Goal: Task Accomplishment & Management: Manage account settings

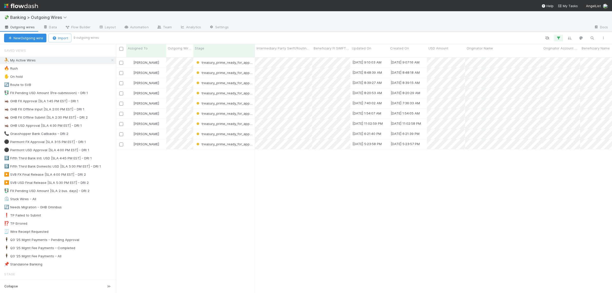
scroll to position [240, 496]
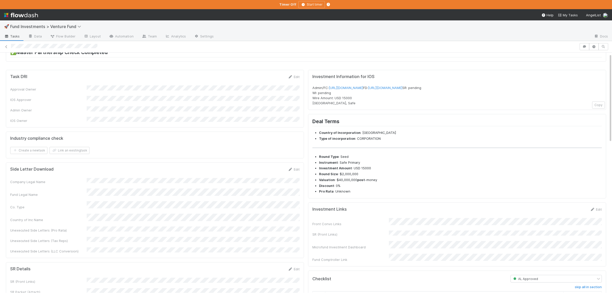
scroll to position [50, 0]
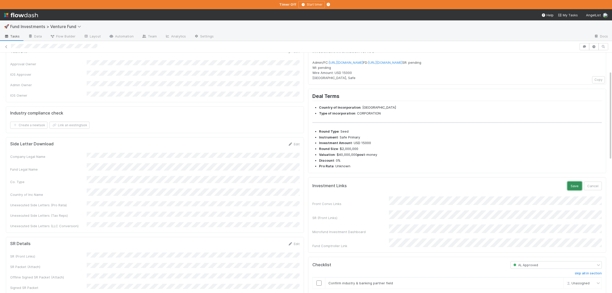
click at [572, 190] on button "Save" at bounding box center [575, 186] width 15 height 9
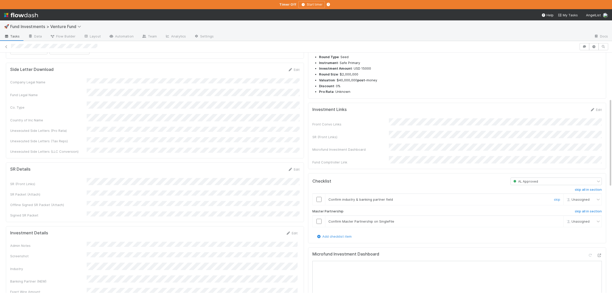
click at [321, 202] on input "checkbox" at bounding box center [319, 199] width 5 height 5
click at [321, 224] on input "checkbox" at bounding box center [319, 221] width 5 height 5
click at [319, 202] on input "checkbox" at bounding box center [319, 199] width 5 height 5
click at [320, 224] on input "checkbox" at bounding box center [319, 221] width 5 height 5
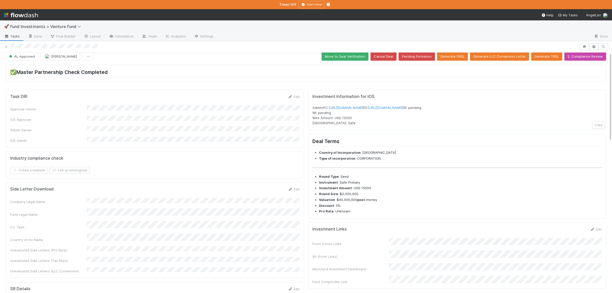
scroll to position [0, 0]
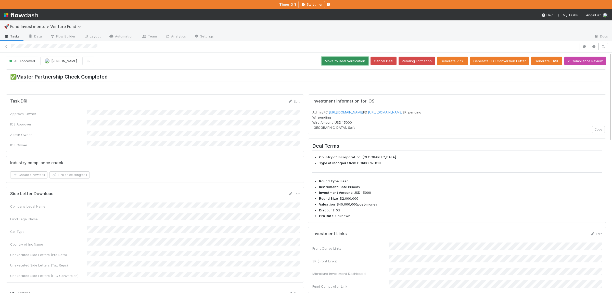
click at [336, 64] on button "Move to Deal Verification" at bounding box center [345, 61] width 47 height 9
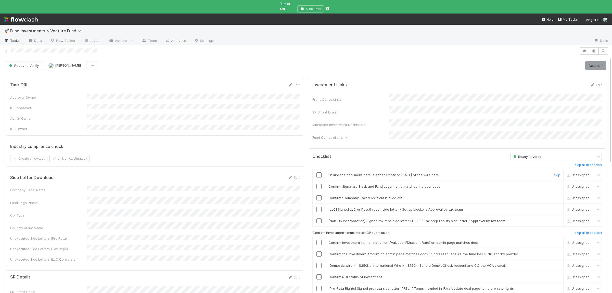
click at [320, 173] on input "checkbox" at bounding box center [319, 175] width 5 height 5
click at [319, 184] on input "checkbox" at bounding box center [319, 186] width 5 height 5
click at [317, 195] on input "checkbox" at bounding box center [319, 197] width 5 height 5
click at [318, 195] on div "Loading..." at bounding box center [319, 197] width 5 height 5
click at [320, 240] on input "checkbox" at bounding box center [319, 242] width 5 height 5
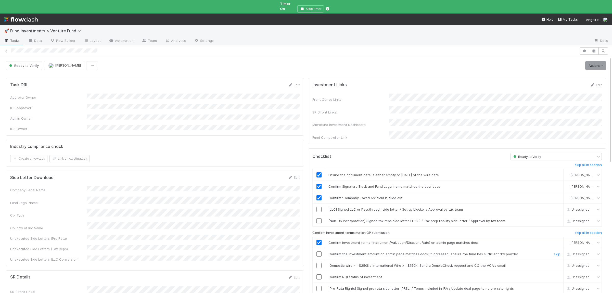
click at [320, 252] on input "checkbox" at bounding box center [319, 254] width 5 height 5
click at [318, 275] on input "checkbox" at bounding box center [319, 277] width 5 height 5
click at [600, 61] on link "Actions" at bounding box center [596, 65] width 21 height 9
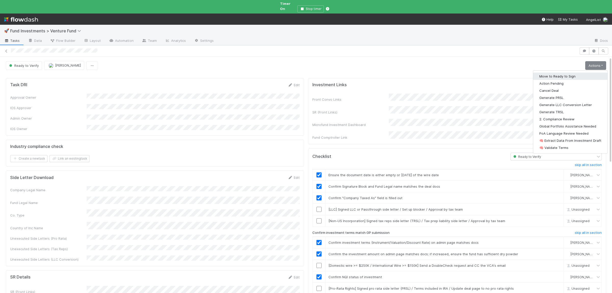
click at [549, 74] on button "Move to Ready to Sign" at bounding box center [571, 76] width 74 height 7
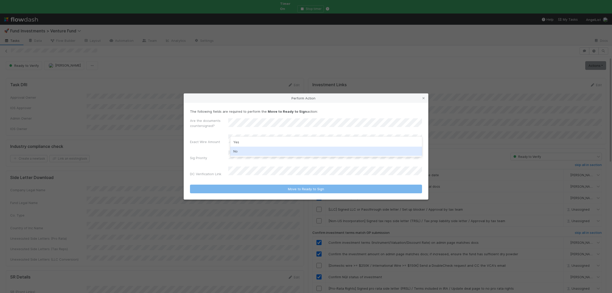
click at [273, 148] on div "No" at bounding box center [326, 151] width 192 height 9
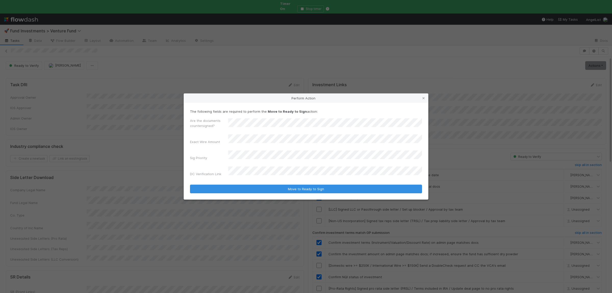
click at [190, 185] on button "Move to Ready to Sign" at bounding box center [306, 189] width 232 height 9
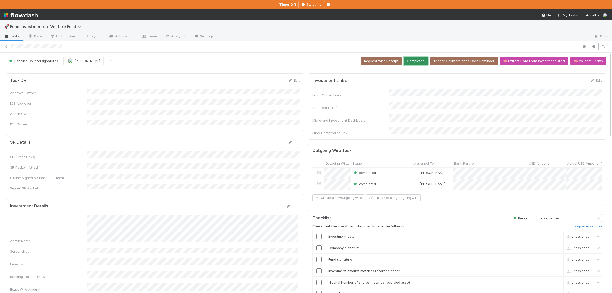
click at [424, 65] on button "Completed" at bounding box center [416, 61] width 24 height 9
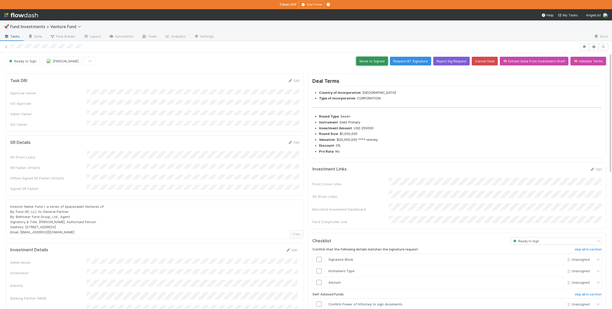
click at [363, 60] on button "Move to Signed" at bounding box center [373, 61] width 32 height 9
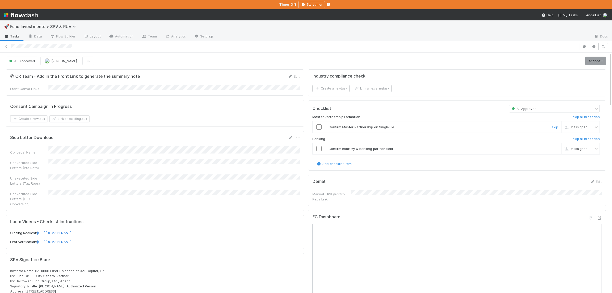
click at [320, 128] on input "checkbox" at bounding box center [319, 127] width 5 height 5
click at [319, 150] on input "checkbox" at bounding box center [319, 148] width 5 height 5
click at [600, 219] on icon at bounding box center [599, 218] width 5 height 3
click at [593, 61] on link "Actions" at bounding box center [596, 61] width 21 height 9
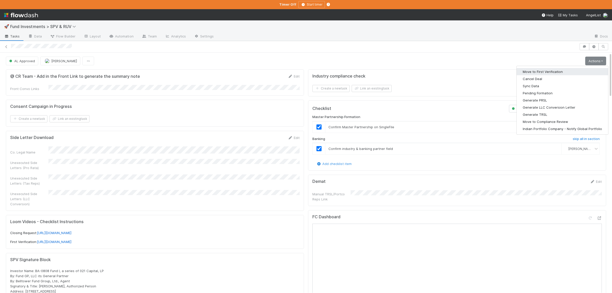
click at [559, 71] on button "Move to First Verification" at bounding box center [563, 71] width 92 height 7
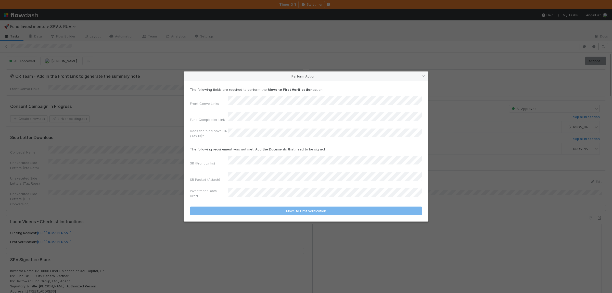
click at [299, 104] on div "The following fields are required to perform the Move to First Verification act…" at bounding box center [306, 114] width 232 height 54
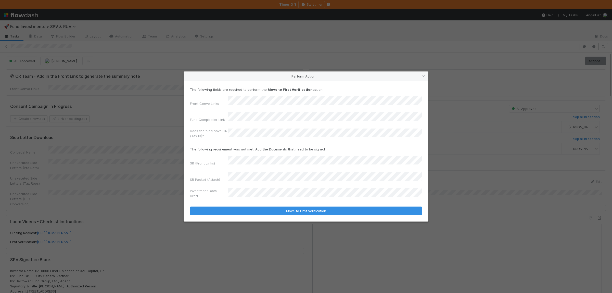
click at [165, 33] on div "Perform Action The following fields are required to perform the Move to First V…" at bounding box center [306, 146] width 612 height 293
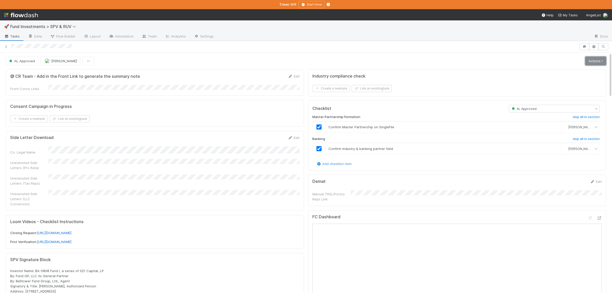
click at [598, 63] on link "Actions" at bounding box center [596, 61] width 21 height 9
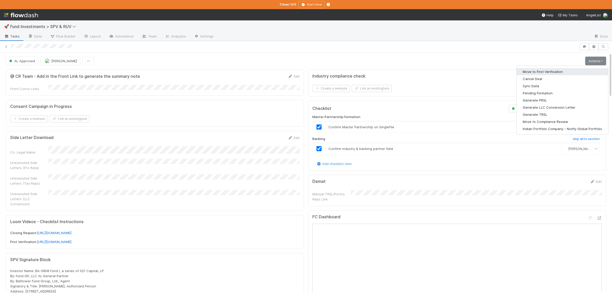
click at [543, 69] on button "Move to First Verification" at bounding box center [563, 71] width 92 height 7
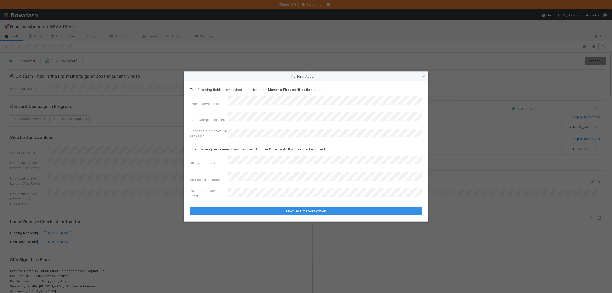
click at [255, 167] on div "SR (Front Links) SR Packet (Attach) Investment Docs - Draft" at bounding box center [306, 178] width 232 height 45
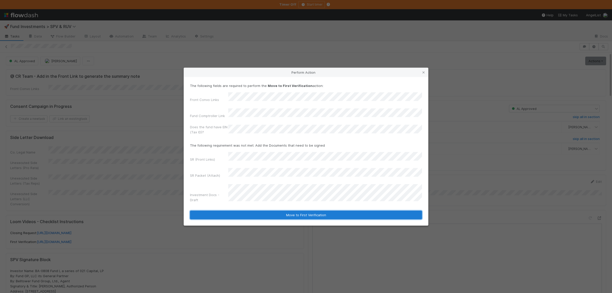
click at [315, 211] on button "Move to First Verification" at bounding box center [306, 215] width 232 height 9
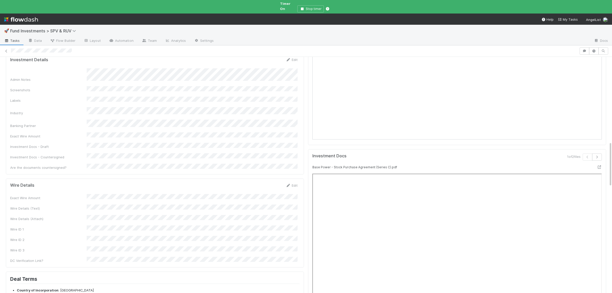
scroll to position [448, 0]
click at [270, 175] on button "Save" at bounding box center [270, 179] width 15 height 9
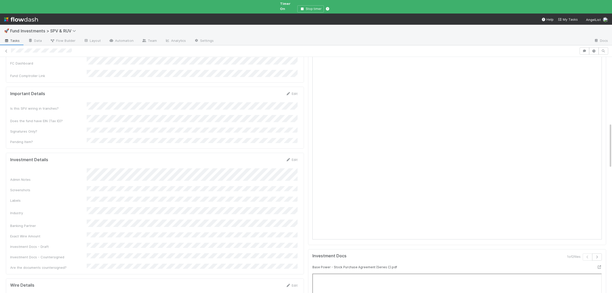
scroll to position [348, 0]
click at [177, 180] on div "Admin Notes Screenshots Labels Industry Banking Partner Exact Wire Amount Inves…" at bounding box center [154, 211] width 288 height 102
click at [272, 149] on button "Save" at bounding box center [270, 153] width 15 height 9
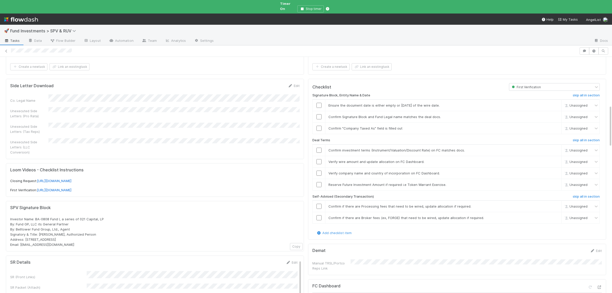
scroll to position [0, 0]
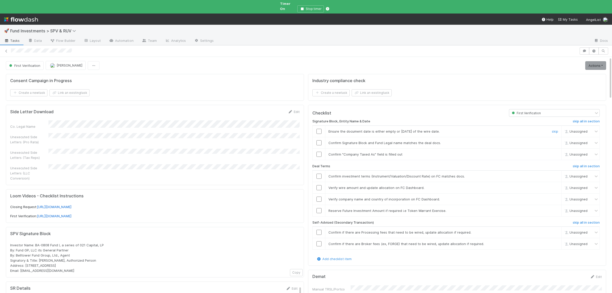
click at [318, 129] on input "checkbox" at bounding box center [319, 131] width 5 height 5
click at [320, 140] on input "checkbox" at bounding box center [319, 142] width 5 height 5
click at [321, 152] on input "checkbox" at bounding box center [319, 154] width 5 height 5
click at [319, 174] on input "checkbox" at bounding box center [319, 176] width 5 height 5
click at [319, 185] on input "checkbox" at bounding box center [319, 187] width 5 height 5
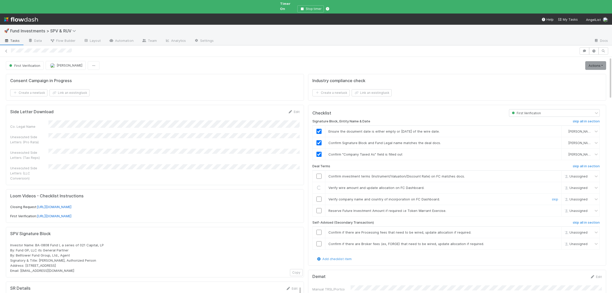
click at [319, 197] on input "checkbox" at bounding box center [319, 199] width 5 height 5
click at [558, 209] on link "skip" at bounding box center [555, 211] width 6 height 4
click at [320, 197] on input "checkbox" at bounding box center [319, 199] width 5 height 5
click at [320, 185] on input "checkbox" at bounding box center [319, 187] width 5 height 5
click at [318, 174] on input "checkbox" at bounding box center [319, 176] width 5 height 5
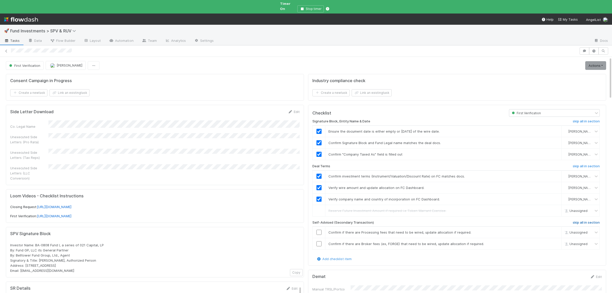
click at [586, 222] on h6 "skip all in section" at bounding box center [586, 223] width 27 height 4
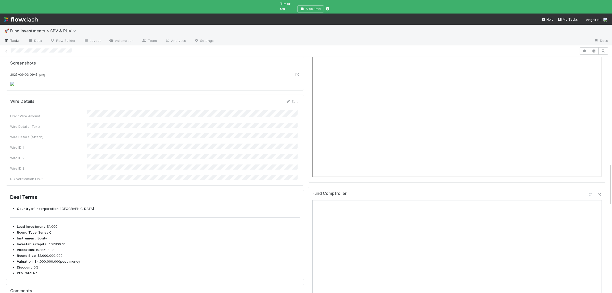
scroll to position [547, 0]
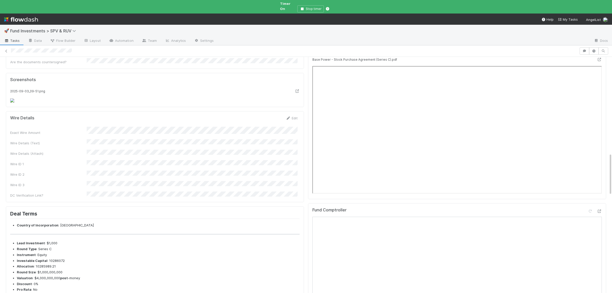
click at [185, 181] on div "Exact Wire Amount Wire Details (Text) Wire Details (Attach) Wire ID 1 Wire ID 2…" at bounding box center [154, 162] width 288 height 71
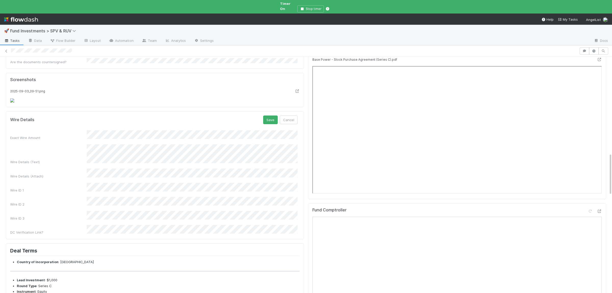
click at [200, 194] on div "Exact Wire Amount Wire Details (Text) Wire Details (Attach) Wire ID 1 Wire ID 2…" at bounding box center [154, 182] width 288 height 105
click at [267, 124] on button "Save" at bounding box center [270, 120] width 15 height 9
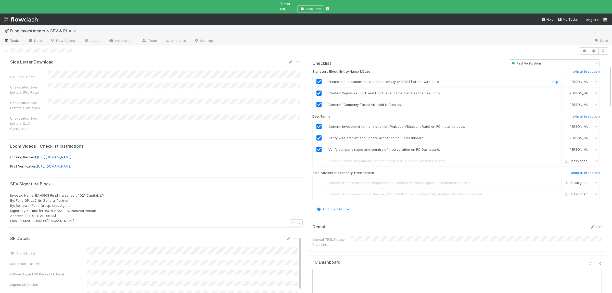
scroll to position [0, 0]
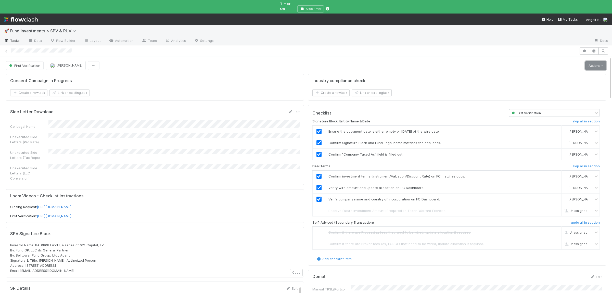
click at [600, 61] on link "Actions" at bounding box center [596, 65] width 21 height 9
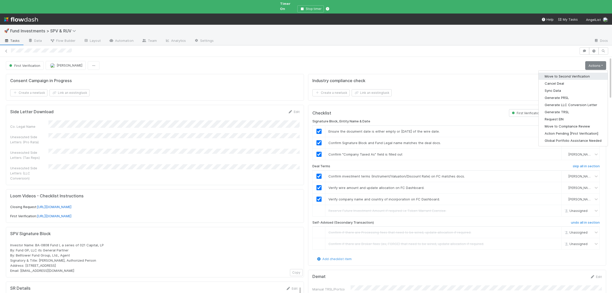
click at [569, 73] on button "Move to Second Verification" at bounding box center [573, 76] width 69 height 7
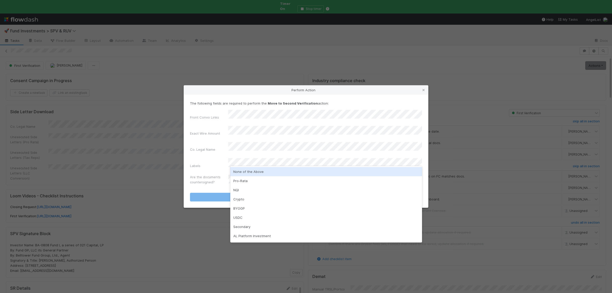
click at [256, 173] on div "None of the Above" at bounding box center [326, 171] width 192 height 9
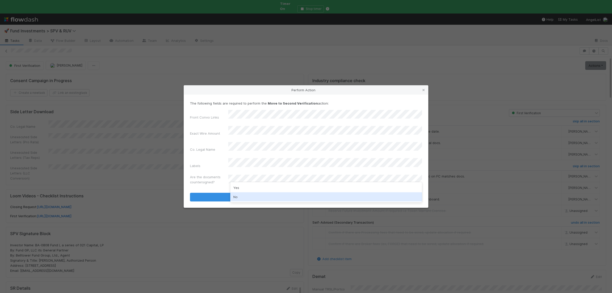
click at [253, 196] on div "No" at bounding box center [326, 196] width 192 height 9
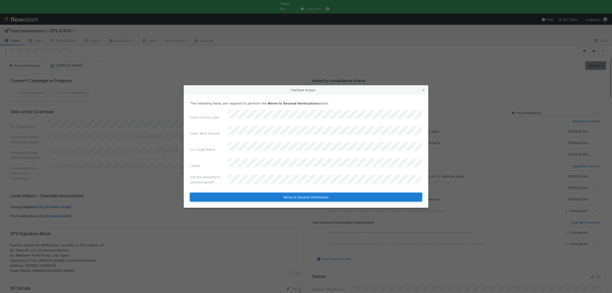
click at [255, 193] on button "Move to Second Verification" at bounding box center [306, 197] width 232 height 9
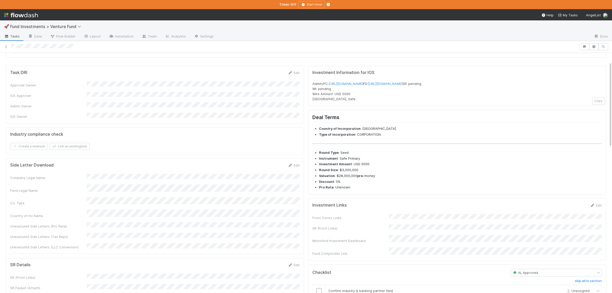
scroll to position [75, 0]
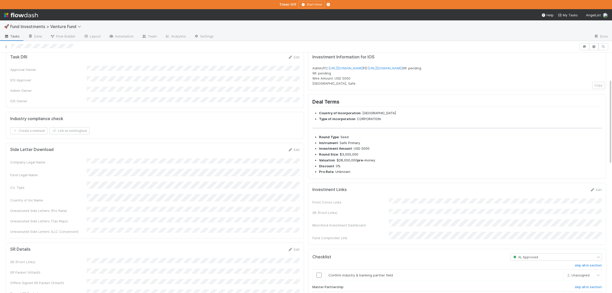
click at [425, 218] on div "Front Convo Links SR (Front Links) Microfund Investment Dashboard Fund Comptrol…" at bounding box center [458, 220] width 290 height 42
click at [408, 213] on form "Investment Links Save Cancel Front Convo Links SR (Front Links) Microfund Inves…" at bounding box center [458, 220] width 290 height 67
click at [570, 196] on button "Save" at bounding box center [575, 191] width 15 height 9
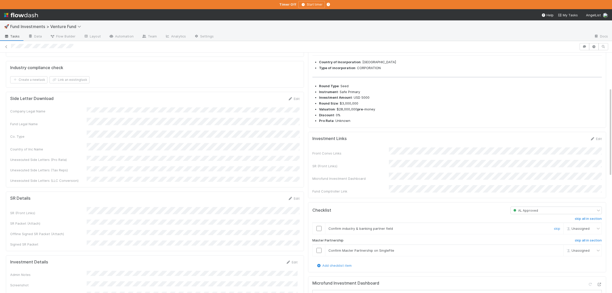
click at [318, 235] on td at bounding box center [319, 228] width 13 height 11
click at [319, 256] on td at bounding box center [319, 250] width 13 height 11
click at [319, 231] on input "checkbox" at bounding box center [319, 228] width 5 height 5
click at [320, 253] on input "checkbox" at bounding box center [319, 250] width 5 height 5
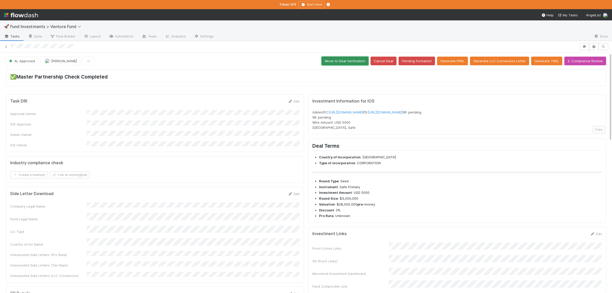
click at [359, 60] on button "Move to Deal Verification" at bounding box center [345, 61] width 47 height 9
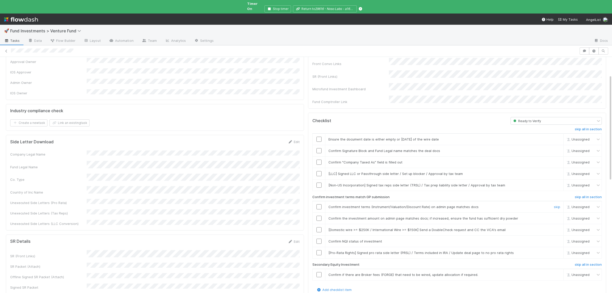
scroll to position [50, 0]
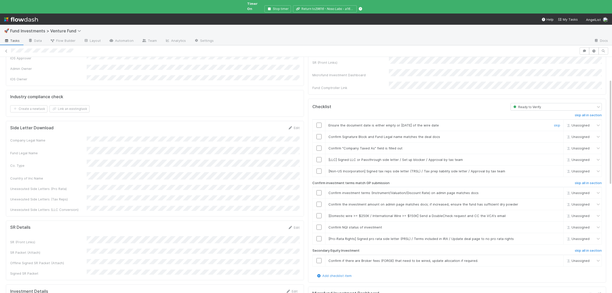
click at [319, 123] on input "checkbox" at bounding box center [319, 125] width 5 height 5
click at [317, 146] on input "checkbox" at bounding box center [319, 148] width 5 height 5
click at [559, 158] on link "skip" at bounding box center [557, 160] width 6 height 4
click at [559, 169] on link "skip" at bounding box center [557, 171] width 6 height 4
click at [320, 190] on input "checkbox" at bounding box center [319, 192] width 5 height 5
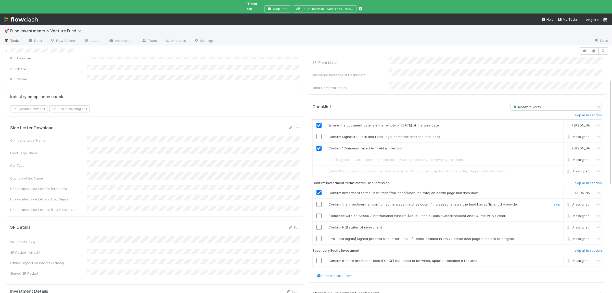
click at [320, 202] on input "checkbox" at bounding box center [319, 204] width 5 height 5
click at [319, 225] on input "checkbox" at bounding box center [319, 227] width 5 height 5
click at [558, 214] on link "skip" at bounding box center [557, 216] width 6 height 4
click at [558, 237] on link "skip" at bounding box center [557, 239] width 6 height 4
click at [557, 259] on link "skip" at bounding box center [557, 261] width 6 height 4
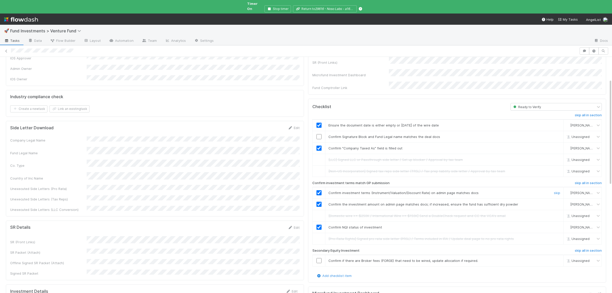
scroll to position [0, 0]
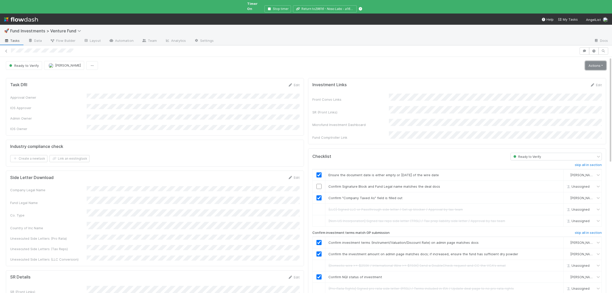
click at [595, 64] on link "Actions" at bounding box center [596, 65] width 21 height 9
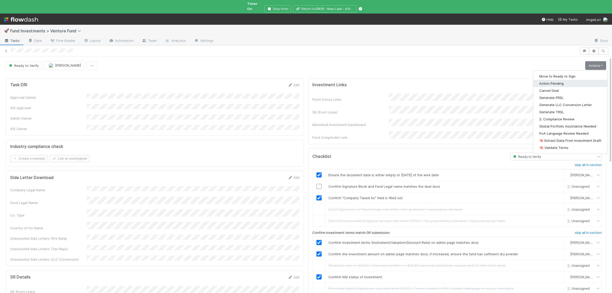
click at [557, 81] on button "Action Pending" at bounding box center [571, 83] width 74 height 7
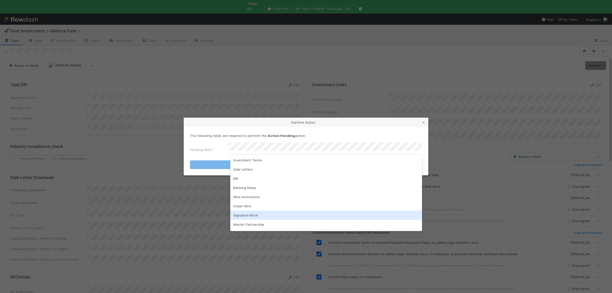
click at [255, 213] on div "Signature Block" at bounding box center [326, 215] width 192 height 9
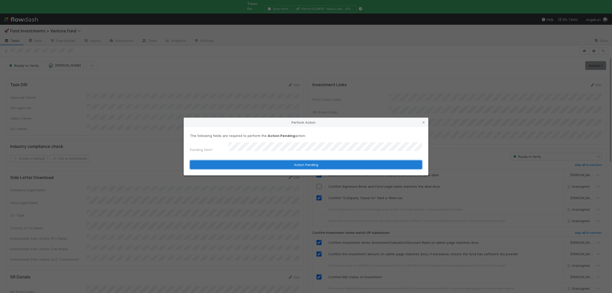
click at [252, 165] on button "Action Pending" at bounding box center [306, 165] width 232 height 9
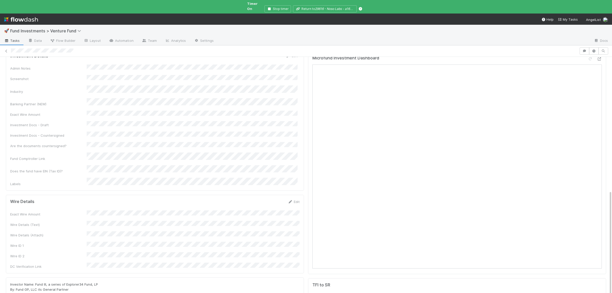
scroll to position [303, 0]
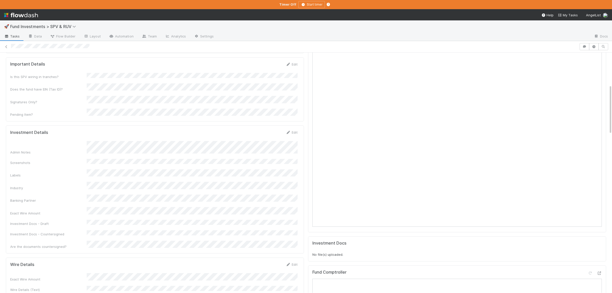
scroll to position [249, 0]
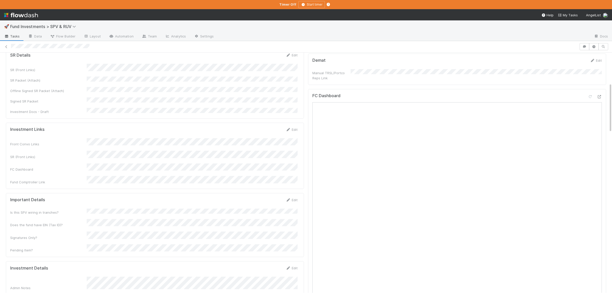
scroll to position [149, 0]
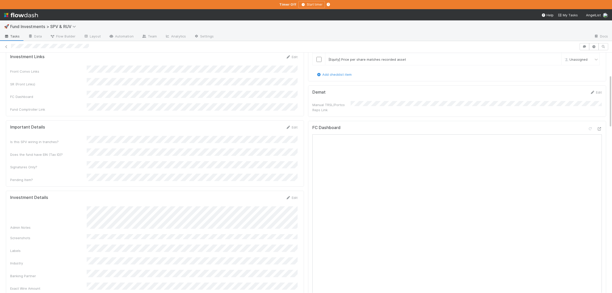
scroll to position [100, 0]
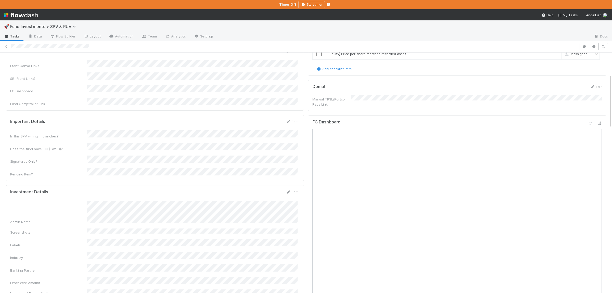
click at [264, 217] on div "Admin Notes Screenshots Labels Industry Banking Partner Exact Wire Amount Inves…" at bounding box center [154, 260] width 288 height 118
click at [263, 190] on button "Save" at bounding box center [270, 194] width 15 height 9
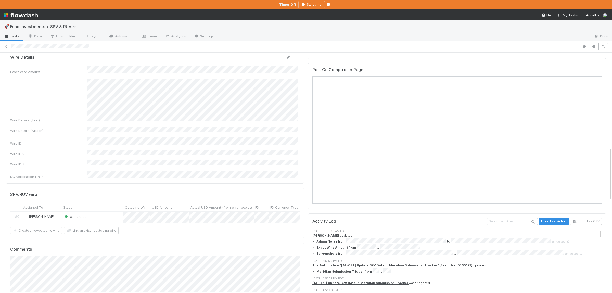
scroll to position [448, 0]
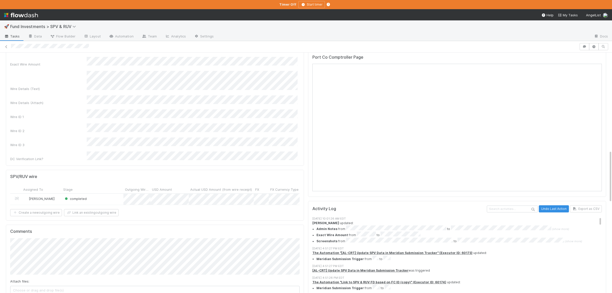
click at [273, 51] on button "Save" at bounding box center [270, 46] width 15 height 9
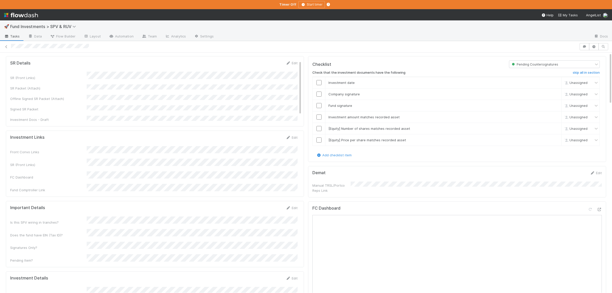
scroll to position [0, 0]
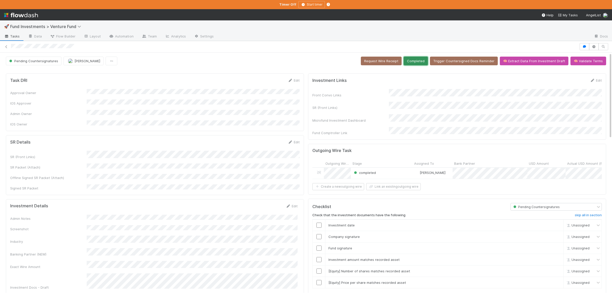
click at [415, 62] on button "Completed" at bounding box center [416, 61] width 24 height 9
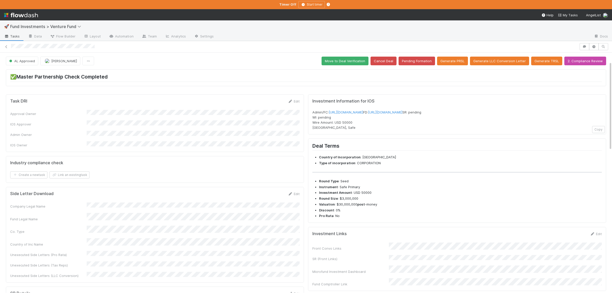
scroll to position [50, 0]
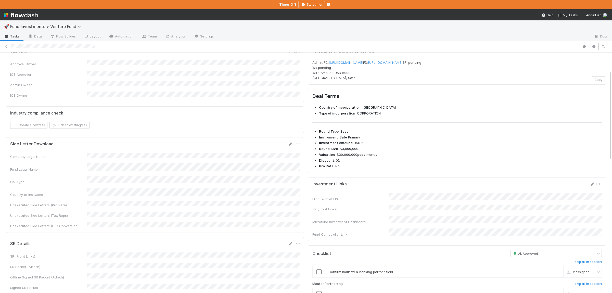
click at [425, 216] on div "Front Convo Links SR (Front Links) Microfund Investment Dashboard Fund Comptrol…" at bounding box center [458, 215] width 290 height 44
click at [431, 220] on div "Front Convo Links SR (Front Links) Microfund Investment Dashboard Fund Comptrol…" at bounding box center [458, 219] width 290 height 44
click at [431, 220] on div "Front Convo Links SR (Front Links) Microfund Investment Dashboard Fund Comptrol…" at bounding box center [458, 223] width 290 height 52
click at [573, 190] on button "Save" at bounding box center [575, 186] width 15 height 9
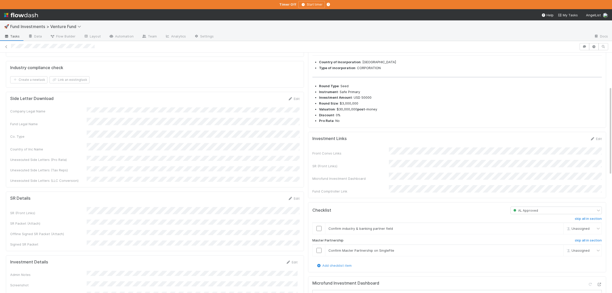
scroll to position [100, 0]
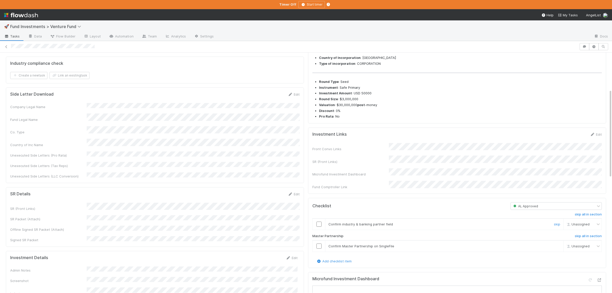
click at [320, 227] on input "checkbox" at bounding box center [319, 224] width 5 height 5
click at [320, 249] on input "checkbox" at bounding box center [319, 246] width 5 height 5
click at [321, 227] on input "checkbox" at bounding box center [319, 224] width 5 height 5
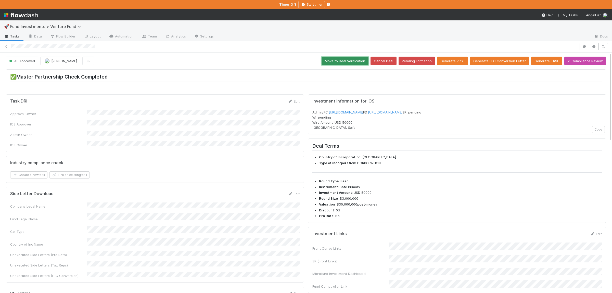
click at [343, 65] on button "Move to Deal Verification" at bounding box center [345, 61] width 47 height 9
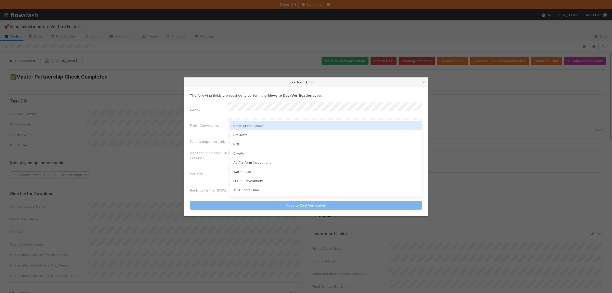
click at [289, 123] on div "None of the Above" at bounding box center [326, 125] width 192 height 9
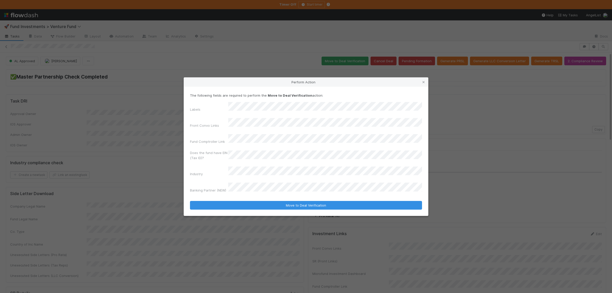
click at [265, 193] on form "The following fields are required to perform the Move to Deal Verification acti…" at bounding box center [306, 151] width 232 height 117
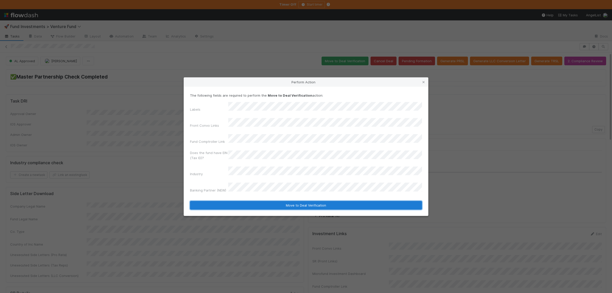
click at [261, 201] on button "Move to Deal Verification" at bounding box center [306, 205] width 232 height 9
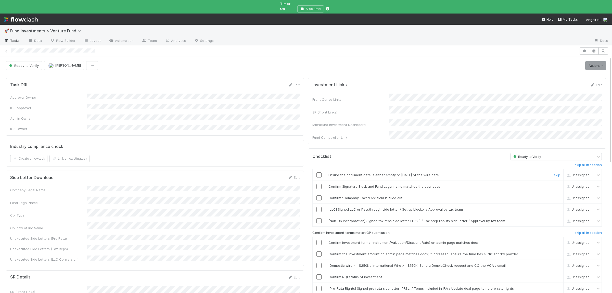
click at [319, 173] on input "checkbox" at bounding box center [319, 175] width 5 height 5
click at [319, 184] on input "checkbox" at bounding box center [319, 186] width 5 height 5
click at [320, 195] on input "checkbox" at bounding box center [319, 197] width 5 height 5
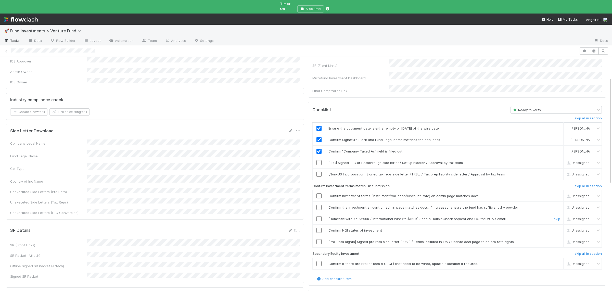
scroll to position [50, 0]
click at [317, 190] on input "checkbox" at bounding box center [319, 192] width 5 height 5
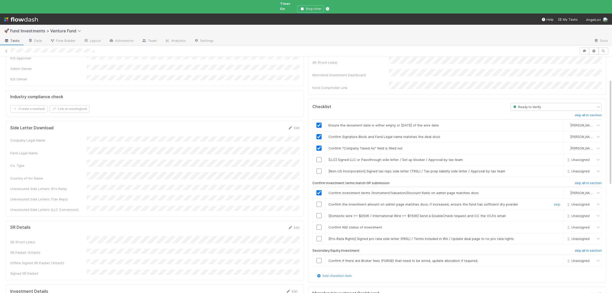
click at [319, 202] on input "checkbox" at bounding box center [319, 204] width 5 height 5
click at [319, 225] on input "checkbox" at bounding box center [319, 227] width 5 height 5
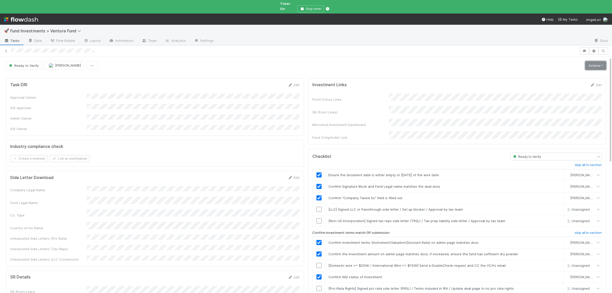
click at [592, 64] on link "Actions" at bounding box center [596, 65] width 21 height 9
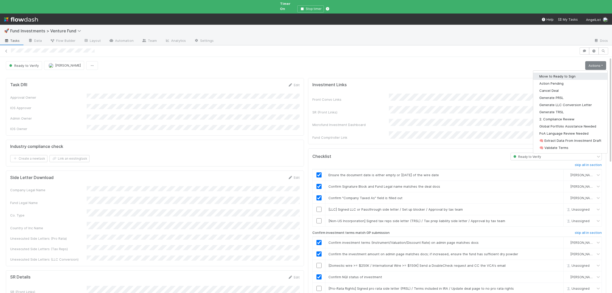
click at [584, 73] on button "Move to Ready to Sign" at bounding box center [571, 76] width 74 height 7
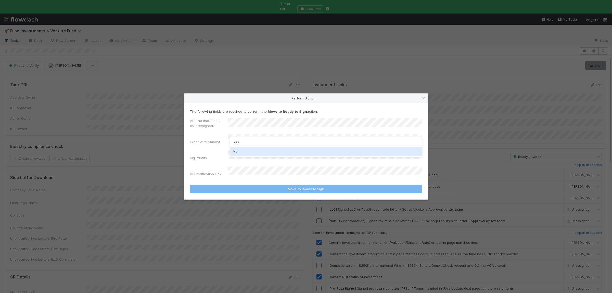
click at [250, 152] on div "No" at bounding box center [326, 151] width 192 height 9
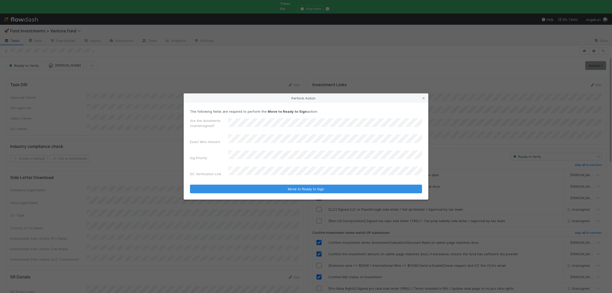
click at [190, 185] on button "Move to Ready to Sign" at bounding box center [306, 189] width 232 height 9
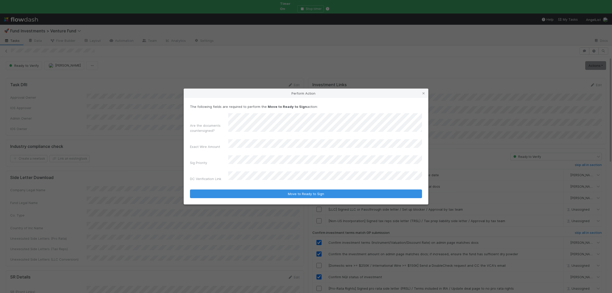
click at [190, 190] on button "Move to Ready to Sign" at bounding box center [306, 194] width 232 height 9
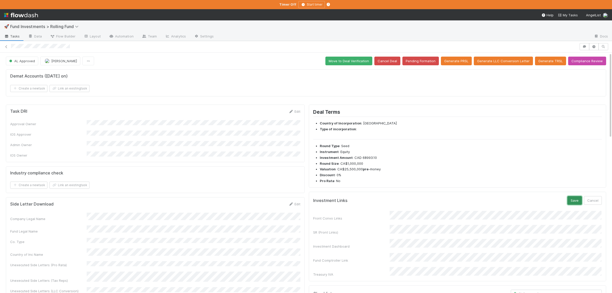
click at [573, 204] on button "Save" at bounding box center [575, 200] width 15 height 9
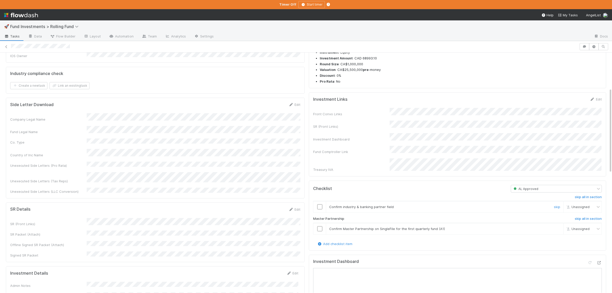
click at [322, 204] on input "checkbox" at bounding box center [319, 206] width 5 height 5
click at [320, 226] on input "checkbox" at bounding box center [319, 228] width 5 height 5
click at [319, 226] on input "checkbox" at bounding box center [319, 228] width 5 height 5
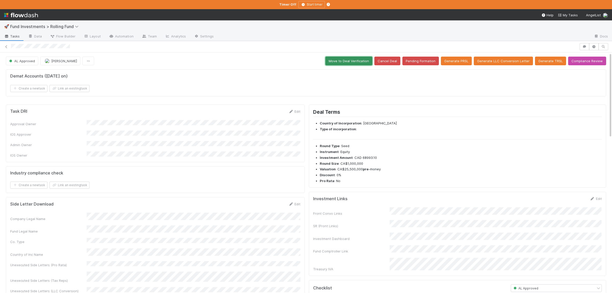
click at [336, 62] on button "Move to Deal Verification" at bounding box center [349, 61] width 47 height 9
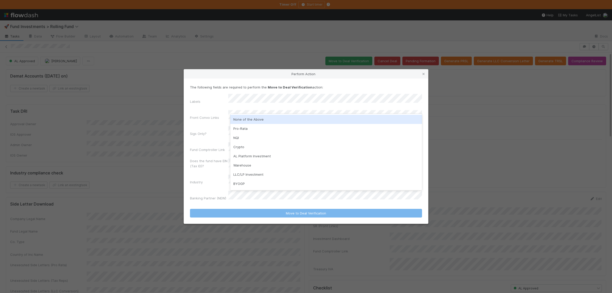
click at [253, 121] on div "None of the Above" at bounding box center [326, 119] width 192 height 9
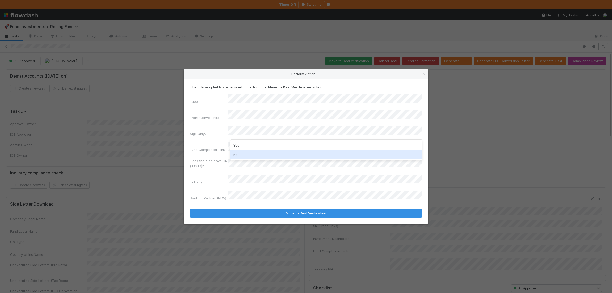
click at [244, 156] on div "No" at bounding box center [326, 154] width 192 height 9
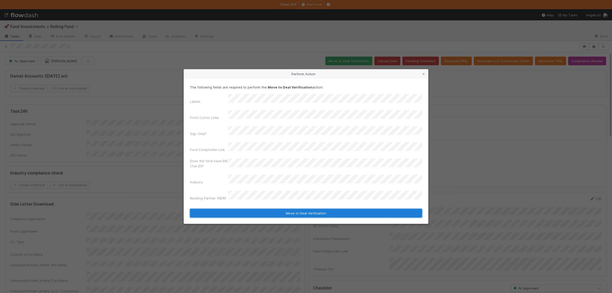
click at [259, 209] on button "Move to Deal Verification" at bounding box center [306, 213] width 232 height 9
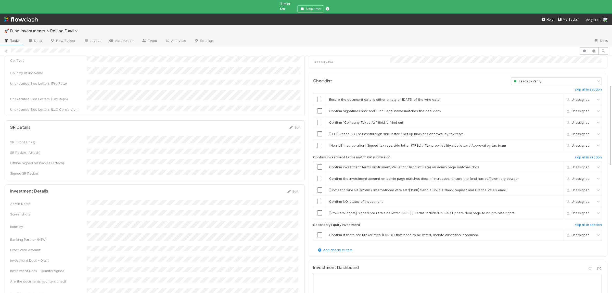
scroll to position [149, 0]
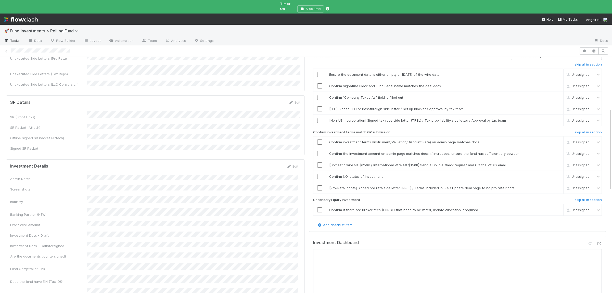
click at [168, 175] on div "Admin Notes Screenshots Industry Banking Partner (NEW) Exact Wire Amount Invest…" at bounding box center [154, 236] width 288 height 122
click at [269, 164] on button "Save" at bounding box center [271, 168] width 15 height 9
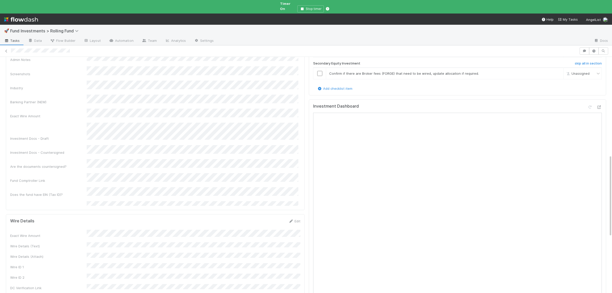
scroll to position [236, 0]
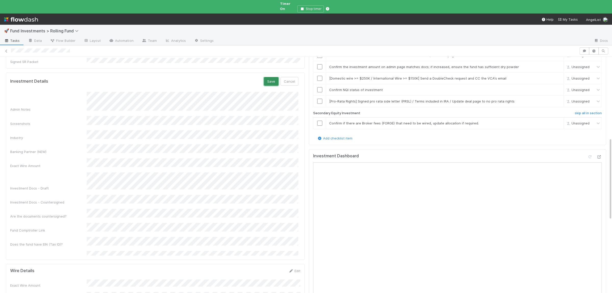
click at [267, 77] on button "Save" at bounding box center [271, 81] width 15 height 9
click at [274, 237] on button "Save" at bounding box center [273, 241] width 15 height 9
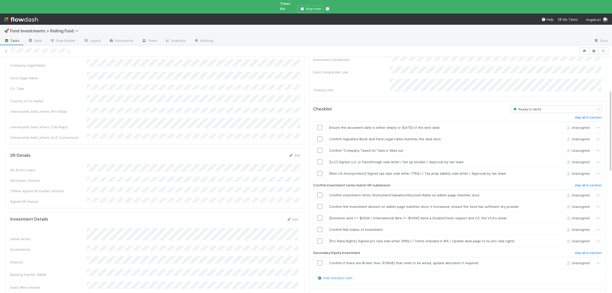
scroll to position [87, 0]
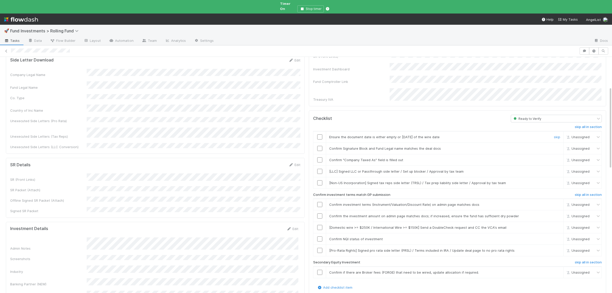
click at [320, 134] on input "checkbox" at bounding box center [319, 136] width 5 height 5
click at [320, 146] on input "checkbox" at bounding box center [319, 148] width 5 height 5
drag, startPoint x: 320, startPoint y: 148, endPoint x: 324, endPoint y: 152, distance: 5.8
click at [320, 154] on td at bounding box center [320, 159] width 13 height 11
drag, startPoint x: 320, startPoint y: 150, endPoint x: 319, endPoint y: 178, distance: 27.3
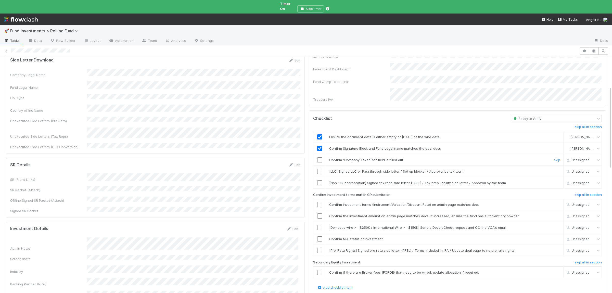
click at [320, 157] on input "checkbox" at bounding box center [319, 159] width 5 height 5
drag, startPoint x: 319, startPoint y: 173, endPoint x: 338, endPoint y: 181, distance: 20.4
click at [319, 180] on input "checkbox" at bounding box center [319, 182] width 5 height 5
click at [558, 169] on link "skip" at bounding box center [557, 171] width 6 height 4
click at [318, 202] on input "checkbox" at bounding box center [319, 204] width 5 height 5
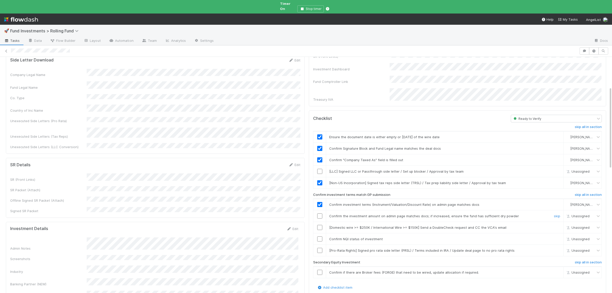
drag, startPoint x: 319, startPoint y: 205, endPoint x: 321, endPoint y: 216, distance: 10.8
click at [320, 214] on input "checkbox" at bounding box center [319, 216] width 5 height 5
click at [318, 237] on input "checkbox" at bounding box center [319, 239] width 5 height 5
click at [559, 169] on link "skip" at bounding box center [557, 171] width 6 height 4
click at [556, 226] on link "skip" at bounding box center [557, 228] width 6 height 4
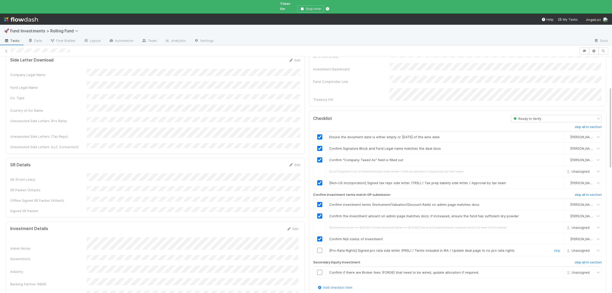
drag, startPoint x: 557, startPoint y: 241, endPoint x: 558, endPoint y: 250, distance: 9.8
click at [557, 249] on link "skip" at bounding box center [557, 251] width 6 height 4
click at [558, 271] on link "skip" at bounding box center [557, 273] width 6 height 4
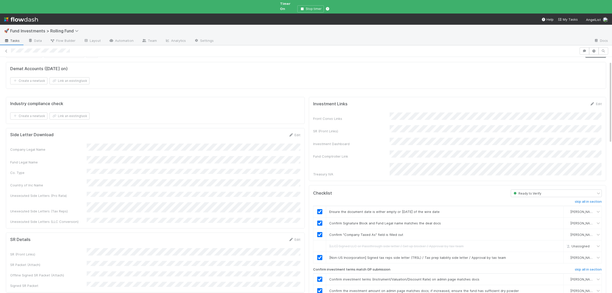
scroll to position [0, 0]
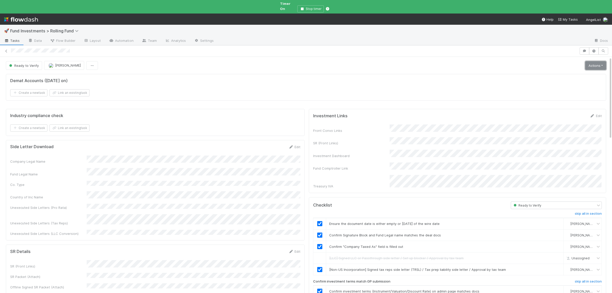
click at [593, 61] on link "Actions" at bounding box center [596, 65] width 21 height 9
click at [579, 80] on button "Action Pending" at bounding box center [573, 83] width 69 height 7
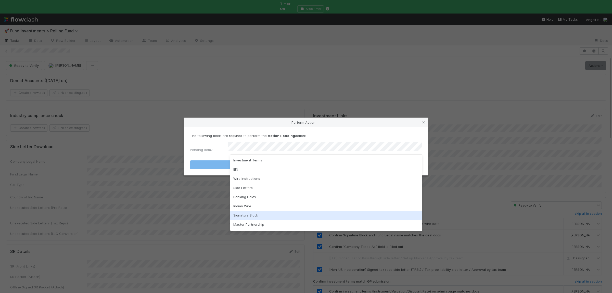
click at [262, 214] on div "Signature Block" at bounding box center [326, 215] width 192 height 9
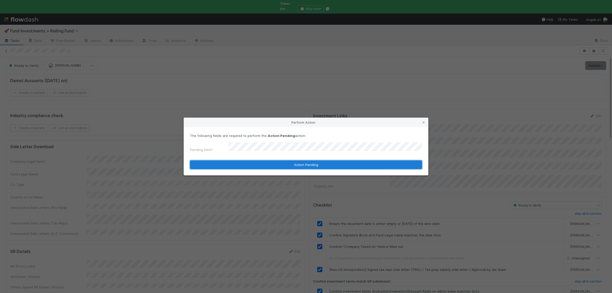
click at [264, 162] on button "Action Pending" at bounding box center [306, 165] width 232 height 9
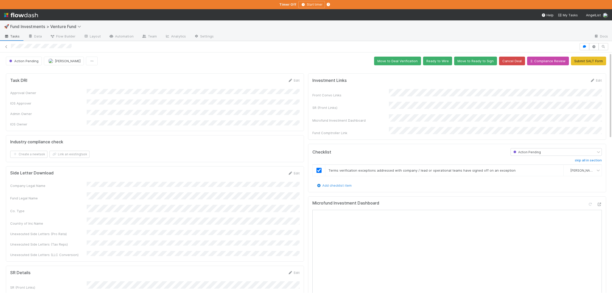
click at [413, 65] on button "Move to Deal Verification" at bounding box center [397, 61] width 47 height 9
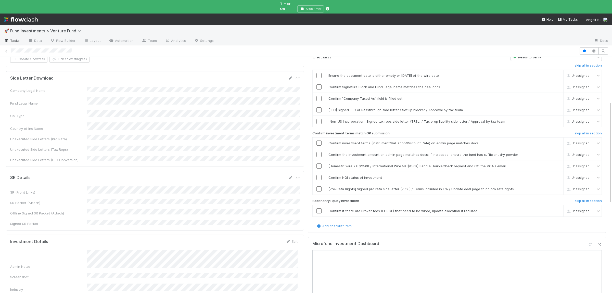
scroll to position [124, 0]
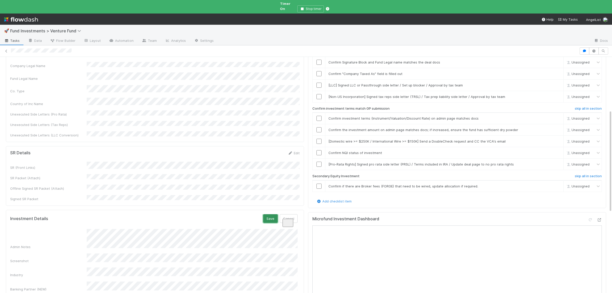
click at [271, 214] on button "Save" at bounding box center [270, 218] width 15 height 9
click at [599, 218] on icon at bounding box center [599, 219] width 5 height 3
click at [266, 214] on button "Save" at bounding box center [270, 218] width 15 height 9
click at [271, 214] on button "Save" at bounding box center [270, 218] width 15 height 9
click at [157, 214] on form "Investment Details Edit Admin Notes Screenshot Industry Banking Partner (NEW) E…" at bounding box center [154, 289] width 288 height 150
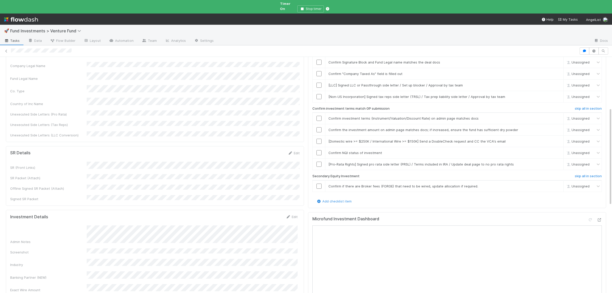
click at [157, 214] on form "Investment Details Edit Admin Notes Screenshot Industry Banking Partner (NEW) E…" at bounding box center [154, 289] width 288 height 150
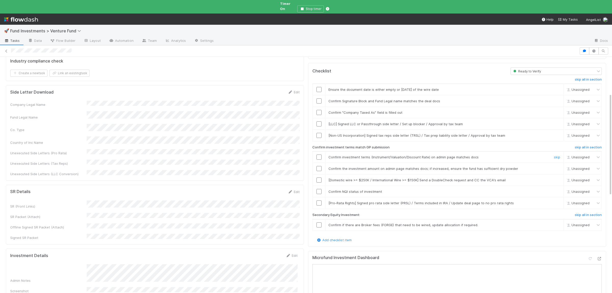
scroll to position [75, 0]
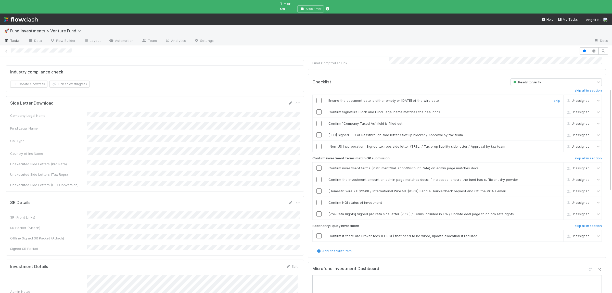
click at [320, 98] on input "checkbox" at bounding box center [319, 100] width 5 height 5
click at [321, 109] on input "checkbox" at bounding box center [319, 111] width 5 height 5
click at [320, 118] on td at bounding box center [319, 123] width 13 height 11
click at [320, 121] on input "checkbox" at bounding box center [319, 123] width 5 height 5
checkbox input "true"
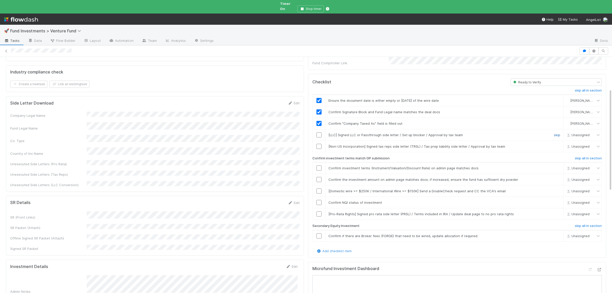
click at [559, 133] on link "skip" at bounding box center [557, 135] width 6 height 4
click at [558, 144] on link "skip" at bounding box center [557, 146] width 6 height 4
click at [320, 166] on input "checkbox" at bounding box center [319, 168] width 5 height 5
click at [317, 177] on input "checkbox" at bounding box center [319, 179] width 5 height 5
click at [320, 200] on input "checkbox" at bounding box center [319, 202] width 5 height 5
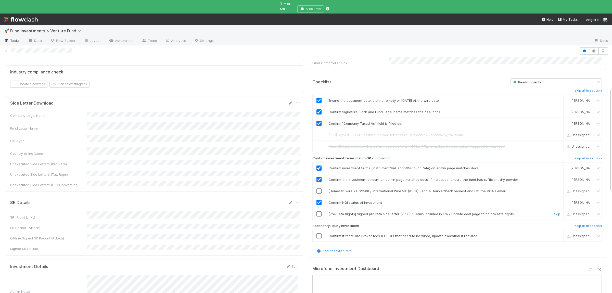
click at [557, 212] on link "skip" at bounding box center [557, 214] width 6 height 4
click at [556, 234] on link "skip" at bounding box center [557, 236] width 6 height 4
click at [560, 189] on link "skip" at bounding box center [557, 191] width 6 height 4
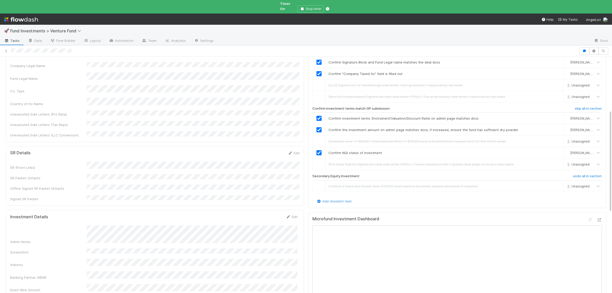
scroll to position [0, 0]
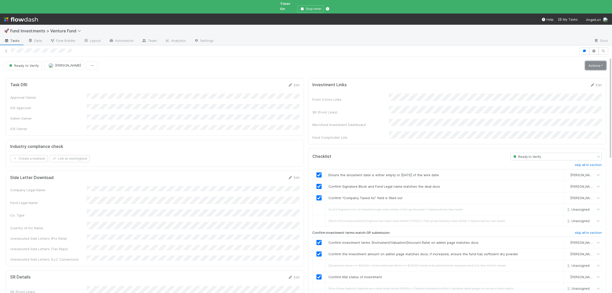
click at [593, 65] on link "Actions" at bounding box center [596, 65] width 21 height 9
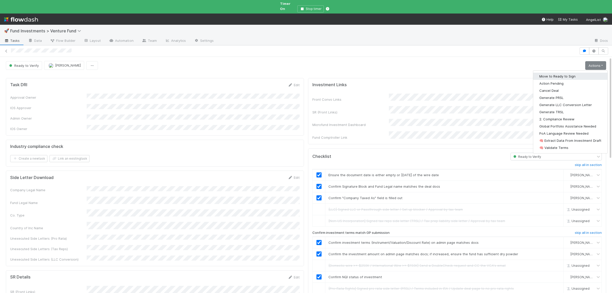
click at [577, 73] on button "Move to Ready to Sign" at bounding box center [571, 76] width 74 height 7
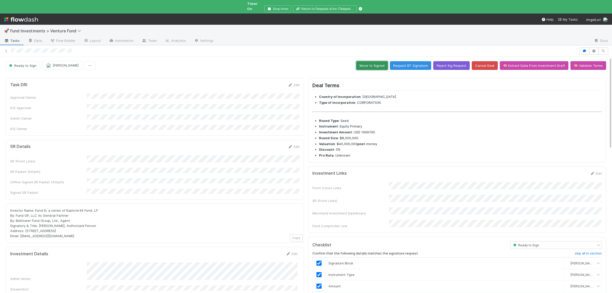
click at [374, 61] on button "Move to Signed" at bounding box center [373, 65] width 32 height 9
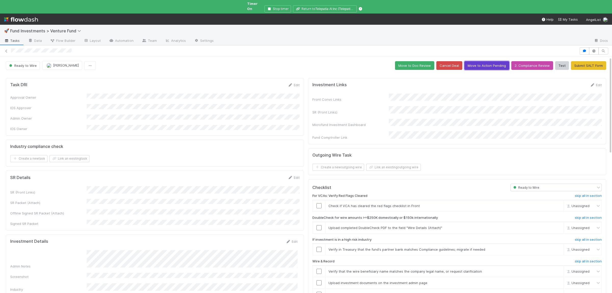
click at [497, 61] on button "Move to Action Pending" at bounding box center [487, 65] width 45 height 9
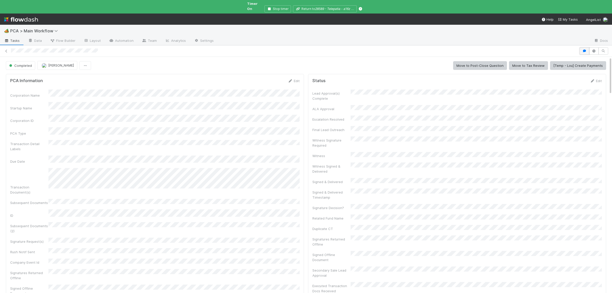
click at [588, 50] on button "button" at bounding box center [585, 50] width 10 height 7
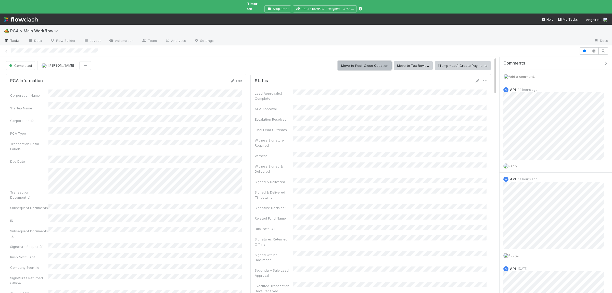
click at [382, 63] on button "Move to Post-Close Question" at bounding box center [365, 65] width 54 height 9
click at [527, 75] on span "Add a comment..." at bounding box center [523, 77] width 28 height 4
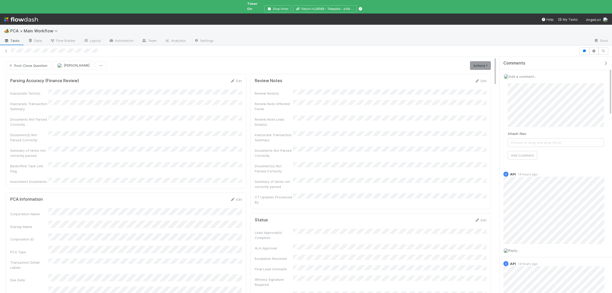
click at [560, 139] on span "Choose or drag and drop file(s)" at bounding box center [556, 143] width 96 height 8
click at [602, 141] on span "Telepatia AI Inc. - [DATE] - Series Seed - Preferred Stock Purchase Agreement (…" at bounding box center [556, 145] width 96 height 13
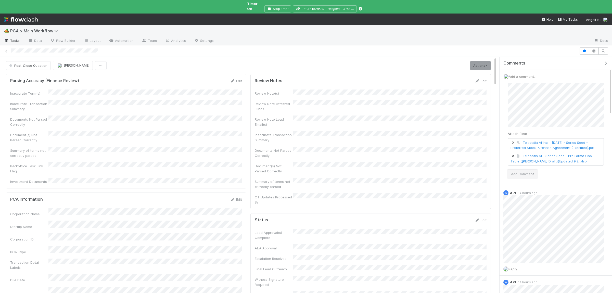
click at [512, 173] on button "Add Comment" at bounding box center [523, 174] width 30 height 9
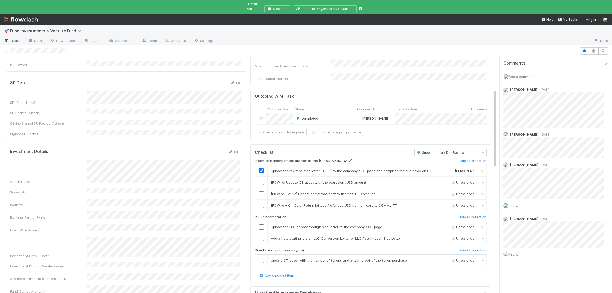
scroll to position [75, 0]
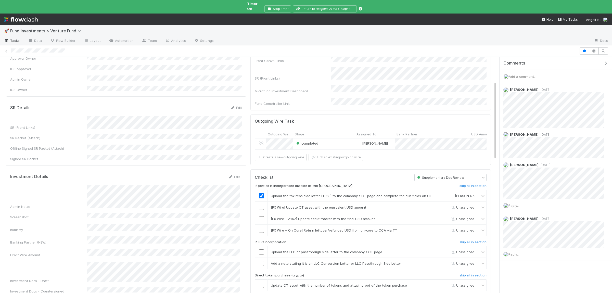
click at [343, 139] on div "completed" at bounding box center [324, 144] width 62 height 11
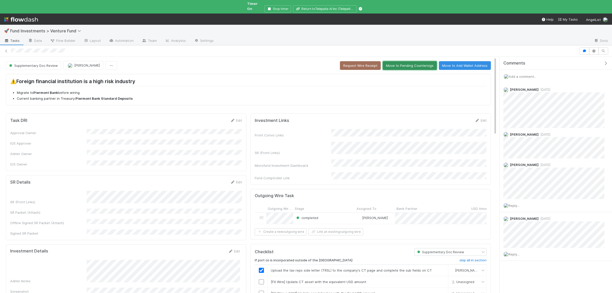
click at [396, 61] on button "Move to Pending Countersigs" at bounding box center [410, 65] width 54 height 9
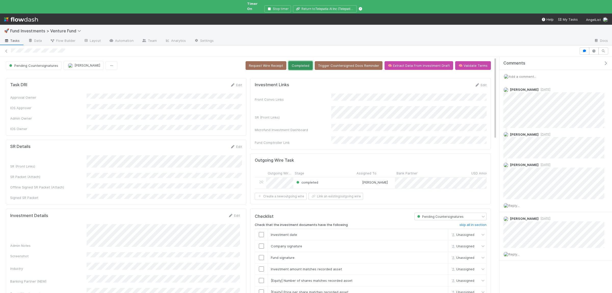
click at [303, 64] on button "Completed" at bounding box center [301, 65] width 24 height 9
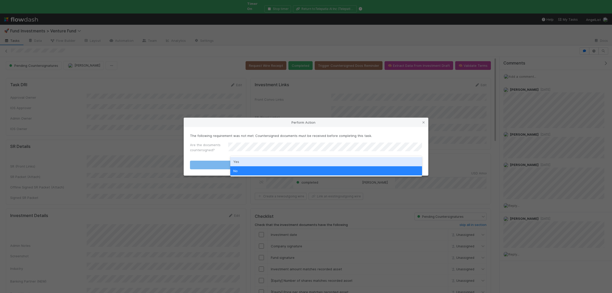
click at [241, 160] on div "Yes" at bounding box center [326, 161] width 192 height 9
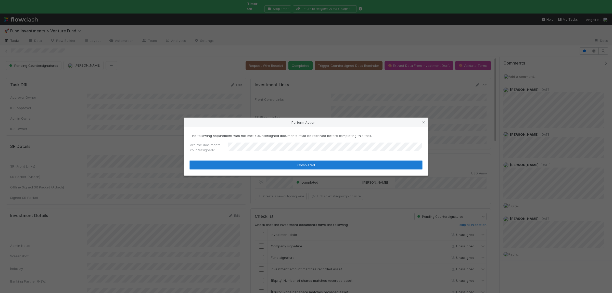
click at [242, 161] on button "Completed" at bounding box center [306, 165] width 232 height 9
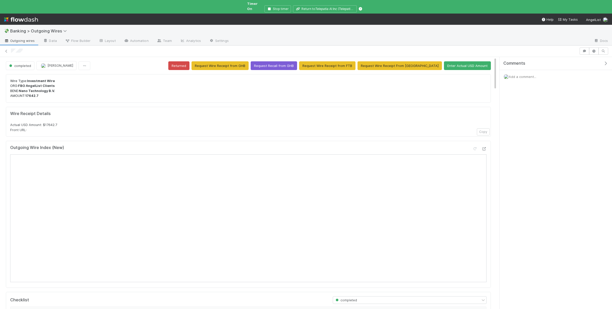
scroll to position [100, 0]
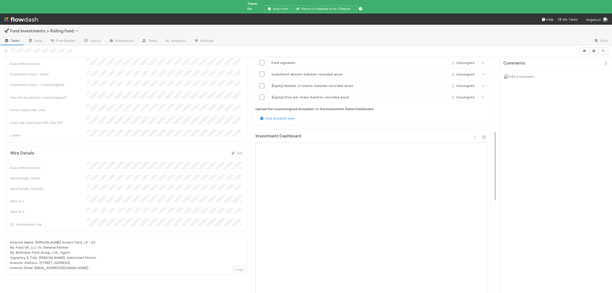
scroll to position [249, 0]
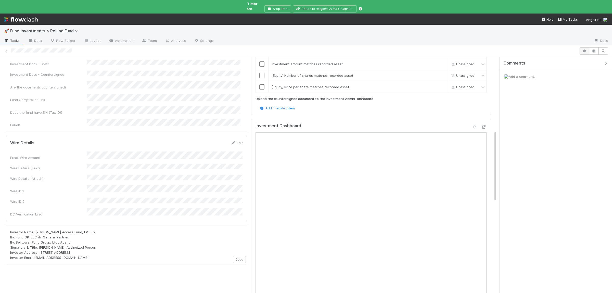
click at [585, 48] on button "button" at bounding box center [585, 50] width 10 height 7
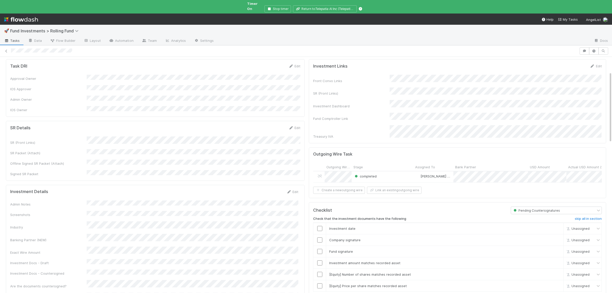
scroll to position [0, 0]
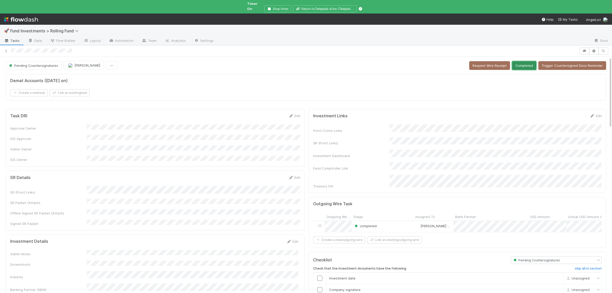
click at [521, 64] on button "Completed" at bounding box center [524, 65] width 24 height 9
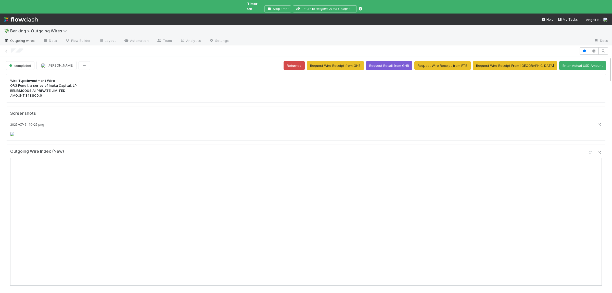
scroll to position [100, 0]
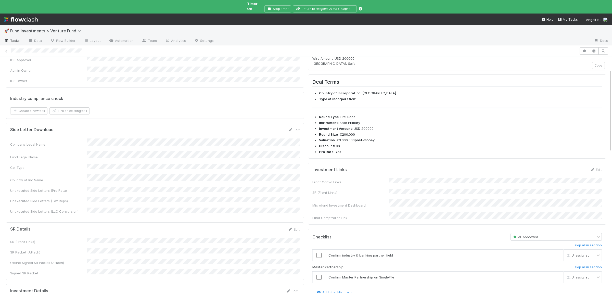
scroll to position [100, 0]
click at [321, 257] on input "checkbox" at bounding box center [319, 254] width 5 height 5
click at [322, 279] on input "checkbox" at bounding box center [319, 276] width 5 height 5
click at [417, 194] on div "Front Convo Links SR (Front Links) Microfund Investment Dashboard Fund Comptrol…" at bounding box center [458, 199] width 290 height 42
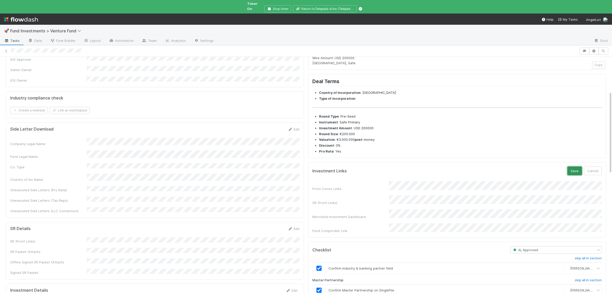
click at [577, 175] on button "Save" at bounding box center [575, 171] width 15 height 9
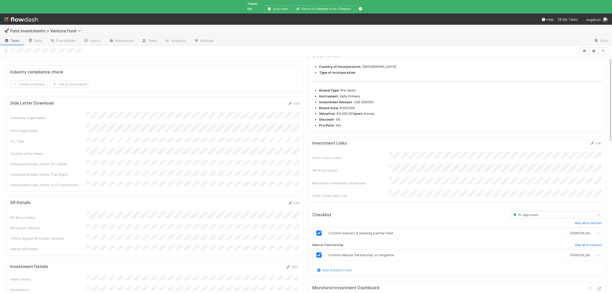
scroll to position [0, 0]
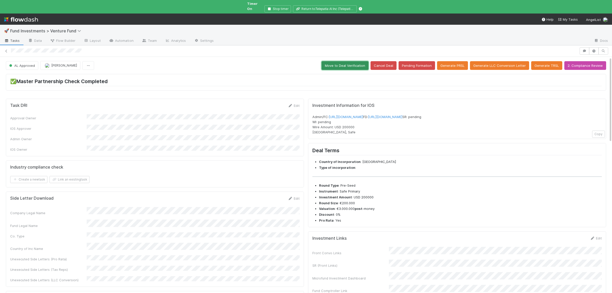
click at [353, 61] on button "Move to Deal Verification" at bounding box center [345, 65] width 47 height 9
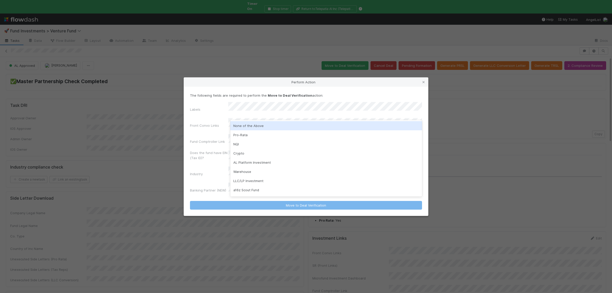
click at [258, 126] on div "None of the Above" at bounding box center [326, 125] width 192 height 9
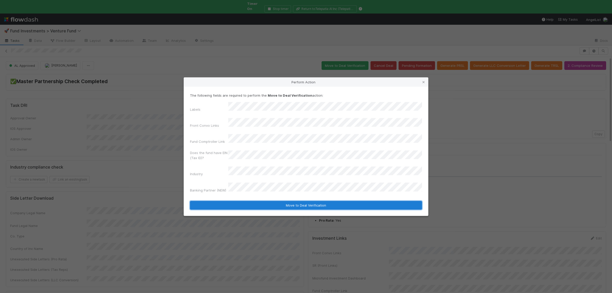
click at [259, 201] on button "Move to Deal Verification" at bounding box center [306, 205] width 232 height 9
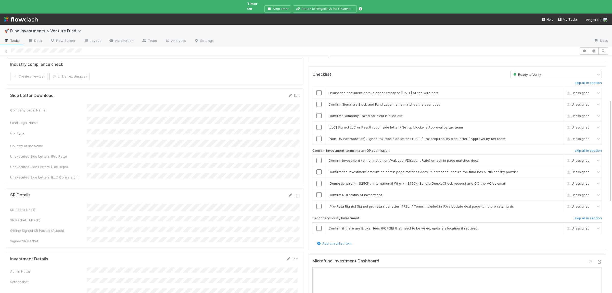
scroll to position [75, 0]
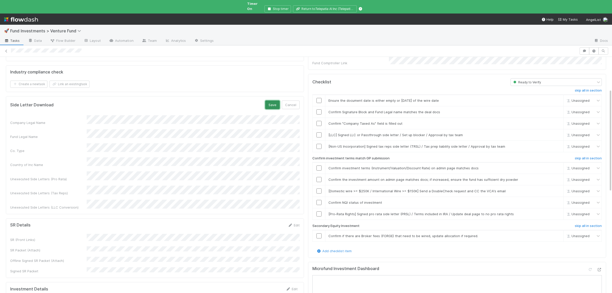
click at [268, 101] on button "Save" at bounding box center [272, 105] width 15 height 9
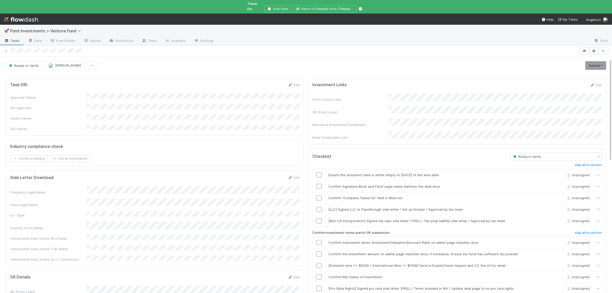
scroll to position [75, 0]
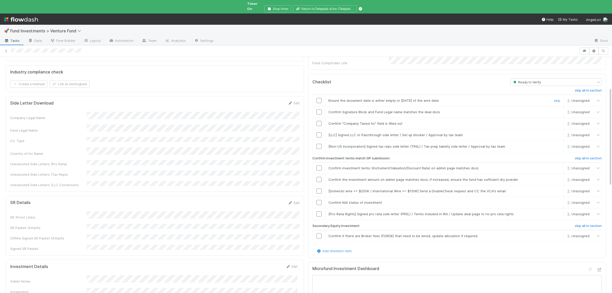
click at [321, 98] on input "checkbox" at bounding box center [319, 100] width 5 height 5
click at [319, 109] on input "checkbox" at bounding box center [319, 111] width 5 height 5
click at [320, 121] on input "checkbox" at bounding box center [319, 123] width 5 height 5
click at [318, 144] on input "checkbox" at bounding box center [319, 146] width 5 height 5
click at [320, 98] on input "checkbox" at bounding box center [319, 100] width 5 height 5
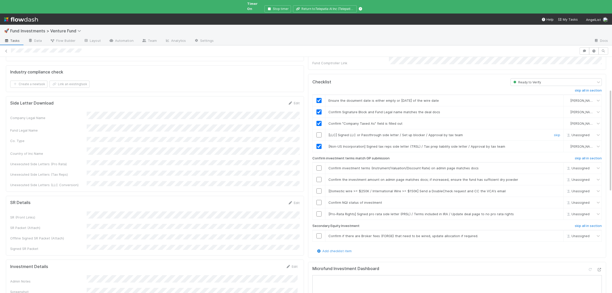
click at [556, 133] on link "skip" at bounding box center [557, 135] width 6 height 4
click at [320, 166] on input "checkbox" at bounding box center [319, 168] width 5 height 5
click at [319, 177] on input "checkbox" at bounding box center [319, 179] width 5 height 5
click at [318, 200] on input "checkbox" at bounding box center [319, 202] width 5 height 5
click at [319, 212] on input "checkbox" at bounding box center [319, 214] width 5 height 5
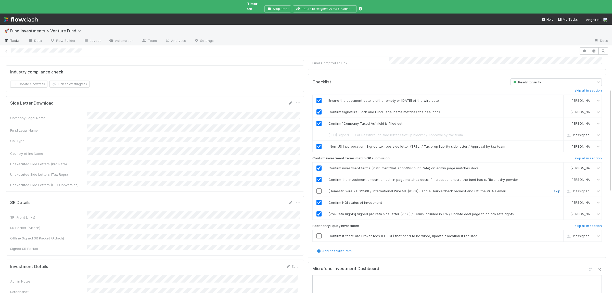
click at [555, 189] on link "skip" at bounding box center [557, 191] width 6 height 4
drag, startPoint x: 557, startPoint y: 182, endPoint x: 556, endPoint y: 186, distance: 4.0
click at [557, 189] on link "undo" at bounding box center [557, 191] width 8 height 4
click at [556, 234] on link "skip" at bounding box center [557, 236] width 6 height 4
click at [320, 189] on input "checkbox" at bounding box center [319, 191] width 5 height 5
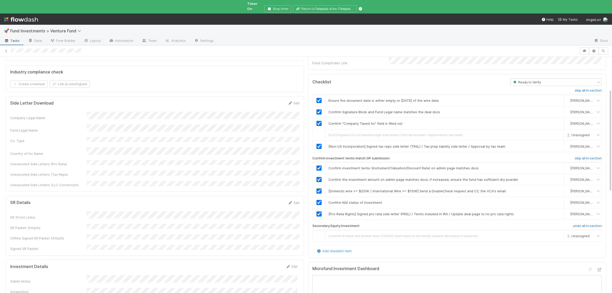
checkbox input "true"
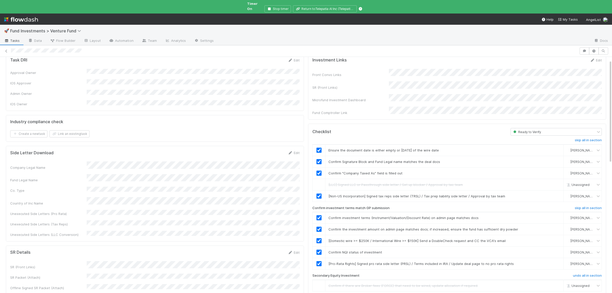
scroll to position [0, 0]
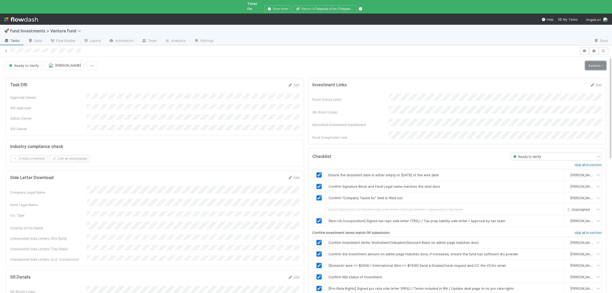
click at [588, 61] on link "Actions" at bounding box center [596, 65] width 21 height 9
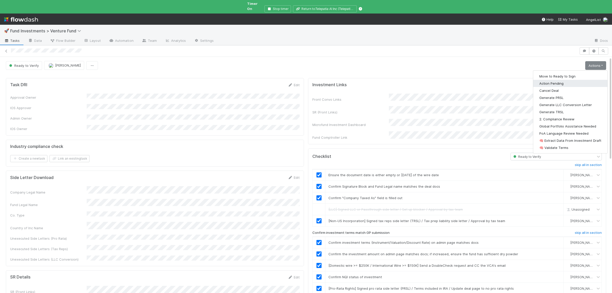
click at [561, 80] on button "Action Pending" at bounding box center [571, 83] width 74 height 7
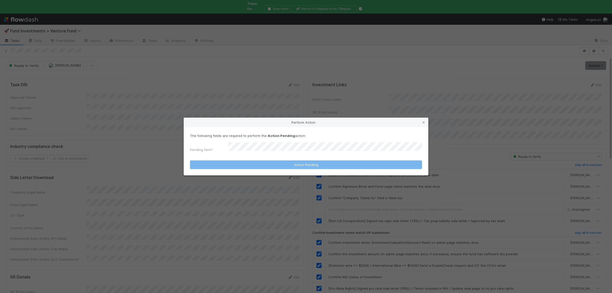
click at [279, 153] on form "The following fields are required to perform the Action Pending action: Pending…" at bounding box center [306, 151] width 232 height 36
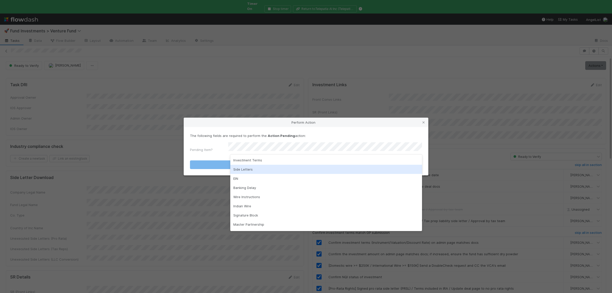
click at [259, 172] on div "Side Letters" at bounding box center [326, 169] width 192 height 9
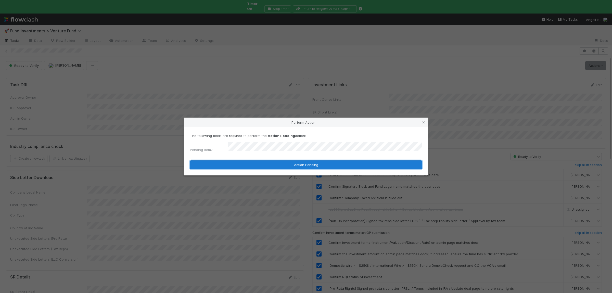
click at [250, 165] on button "Action Pending" at bounding box center [306, 165] width 232 height 9
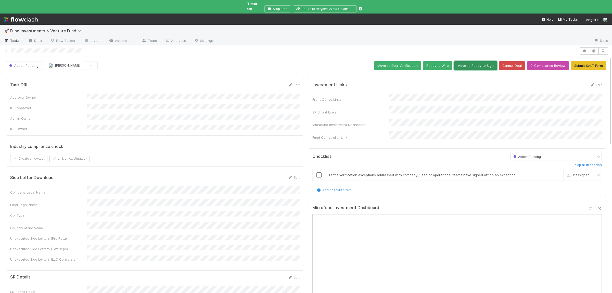
click at [483, 64] on button "Move to Ready to Sign" at bounding box center [476, 65] width 43 height 9
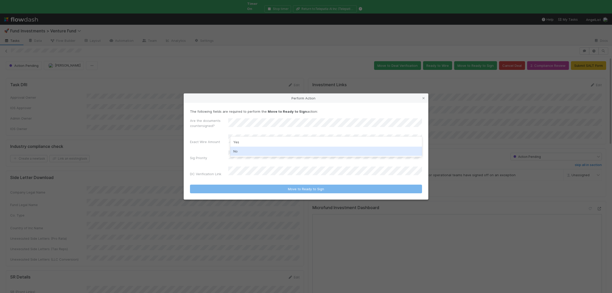
drag, startPoint x: 246, startPoint y: 154, endPoint x: 249, endPoint y: 148, distance: 6.7
click at [246, 154] on div "No" at bounding box center [326, 151] width 192 height 9
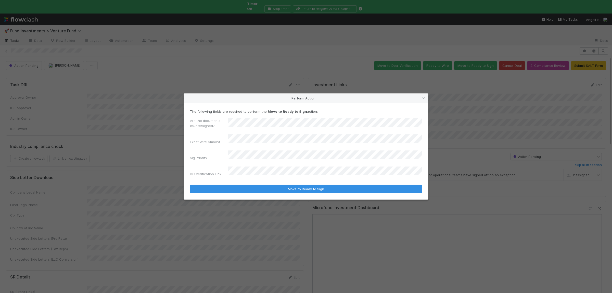
click at [190, 185] on button "Move to Ready to Sign" at bounding box center [306, 189] width 232 height 9
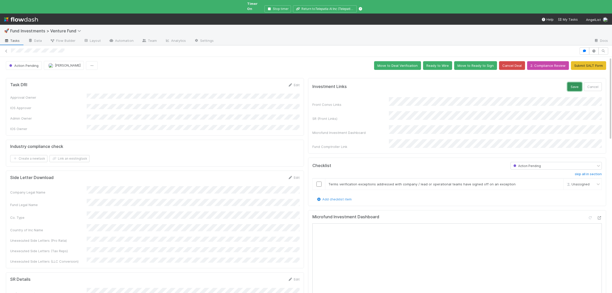
click at [574, 83] on button "Save" at bounding box center [575, 86] width 15 height 9
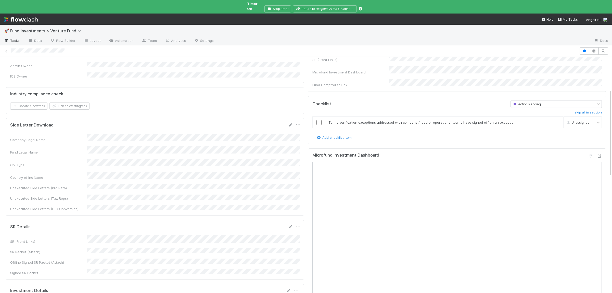
scroll to position [100, 0]
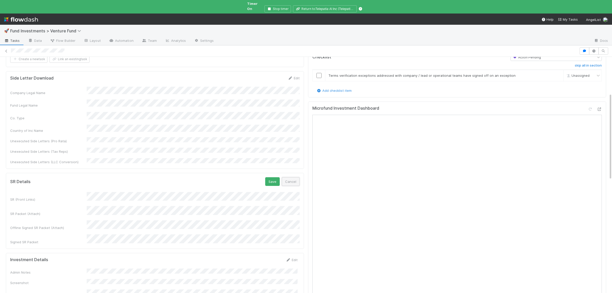
click at [292, 177] on button "Cancel" at bounding box center [291, 181] width 18 height 9
click at [185, 177] on form "SR Details Edit SR (Front Links) SR Packet (Attach) Offline Signed SR Packet (A…" at bounding box center [155, 202] width 290 height 51
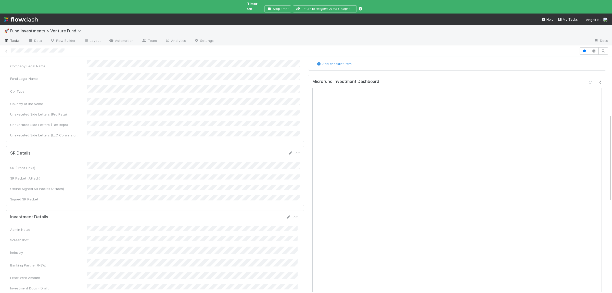
scroll to position [174, 0]
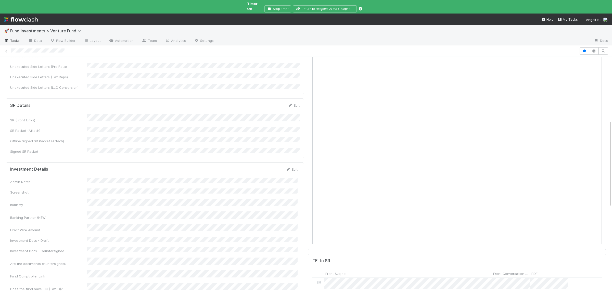
click at [118, 178] on div "Admin Notes Screenshot Industry Banking Partner (NEW) Exact Wire Amount Investm…" at bounding box center [154, 241] width 288 height 126
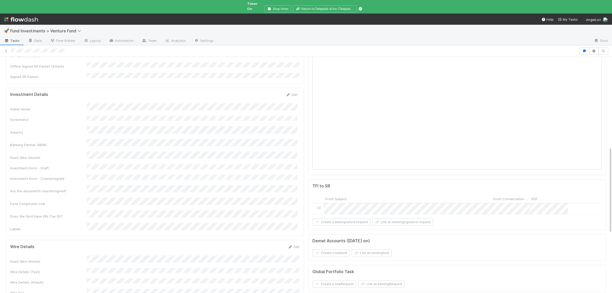
scroll to position [348, 0]
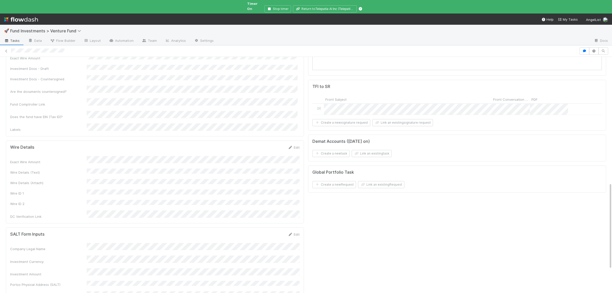
click at [140, 165] on div "Exact Wire Amount Wire Details (Text) Wire Details (Attach) Wire ID 1 Wire ID 2…" at bounding box center [155, 187] width 290 height 63
click at [278, 145] on button "Save" at bounding box center [272, 149] width 15 height 9
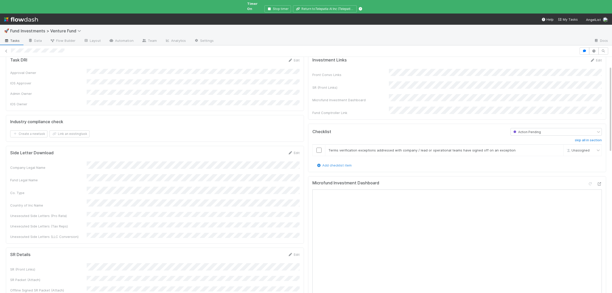
scroll to position [124, 0]
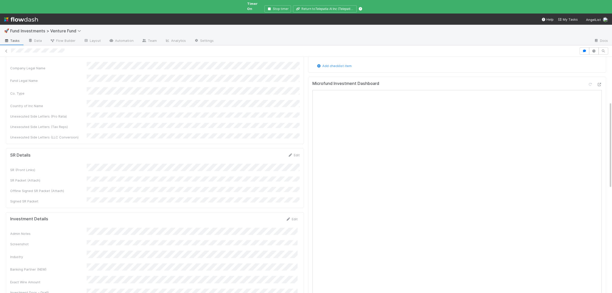
click at [211, 167] on div "SR (Front Links) SR Packet (Attach) Offline Signed SR Packet (Attach) Signed SR…" at bounding box center [155, 184] width 290 height 40
drag, startPoint x: 274, startPoint y: 140, endPoint x: 274, endPoint y: 148, distance: 7.4
click at [274, 153] on button "Save" at bounding box center [272, 157] width 15 height 9
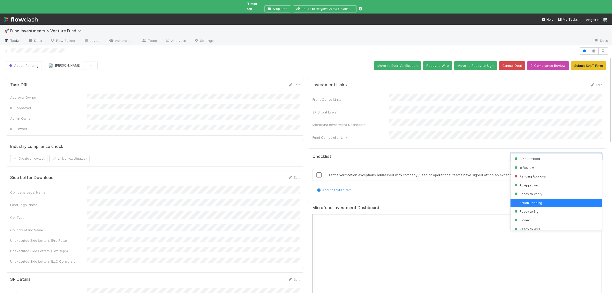
click at [534, 155] on span "Action Pending" at bounding box center [527, 157] width 29 height 4
click at [535, 192] on div "Ready to Verify" at bounding box center [556, 194] width 91 height 9
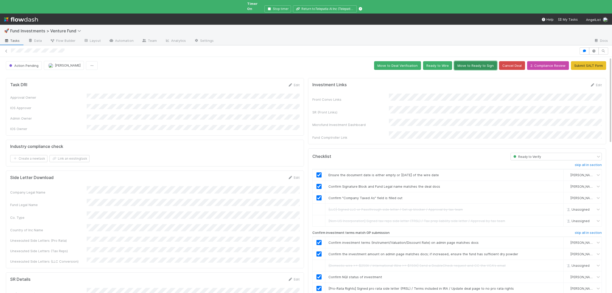
click at [490, 61] on button "Move to Ready to Sign" at bounding box center [476, 65] width 43 height 9
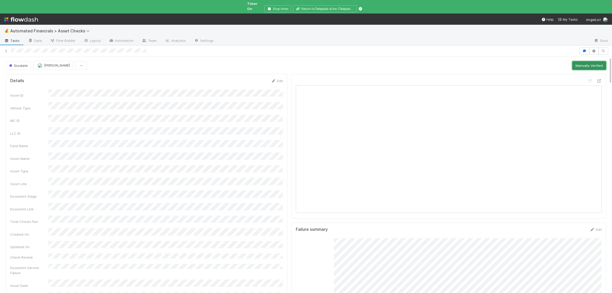
click at [577, 61] on button "Manually Verified" at bounding box center [590, 65] width 34 height 9
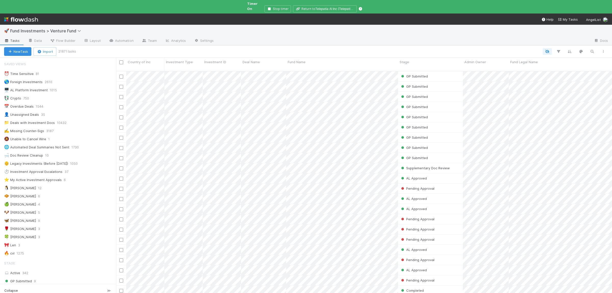
scroll to position [231, 496]
click at [56, 193] on div "🧇 Susan 6" at bounding box center [60, 196] width 112 height 6
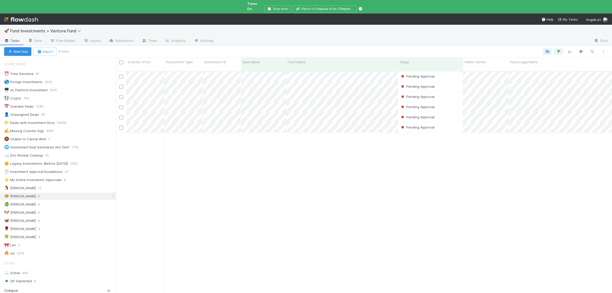
scroll to position [231, 496]
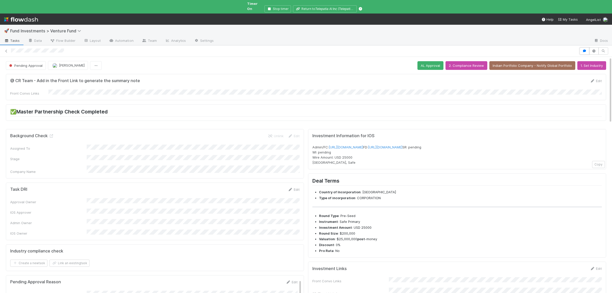
drag, startPoint x: 584, startPoint y: 46, endPoint x: 520, endPoint y: 150, distance: 122.0
click at [584, 50] on icon "button" at bounding box center [584, 51] width 5 height 3
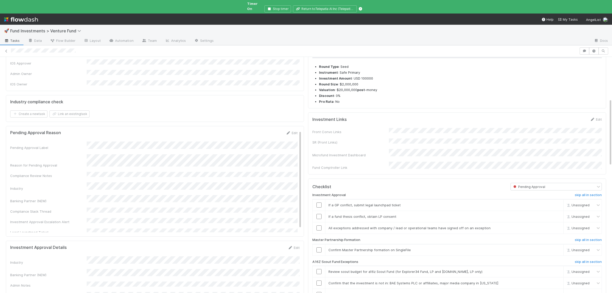
scroll to position [50, 0]
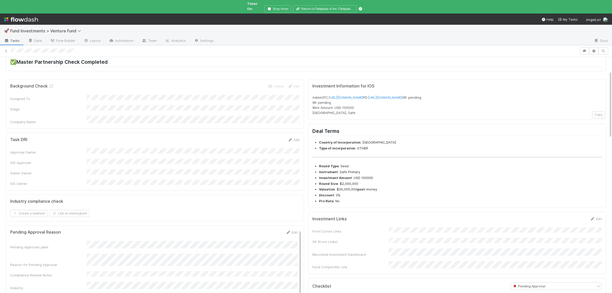
click at [90, 48] on div at bounding box center [294, 50] width 567 height 5
drag, startPoint x: 289, startPoint y: 215, endPoint x: 278, endPoint y: 217, distance: 11.8
click at [289, 226] on div "Pending Approval Reason Edit Pending Approval Label Reason for Pending Approval…" at bounding box center [155, 281] width 298 height 111
drag, startPoint x: 312, startPoint y: 92, endPoint x: 445, endPoint y: 98, distance: 133.9
click at [445, 98] on div "Investment Information for IOS Admin/FC: [URL][DOMAIN_NAME] FD: [URL][DOMAIN_NA…" at bounding box center [457, 99] width 298 height 40
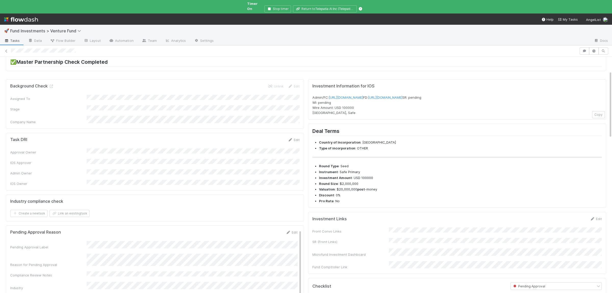
copy span "Admin/FC: [URL][DOMAIN_NAME] FD: [URL][DOMAIN_NAME]"
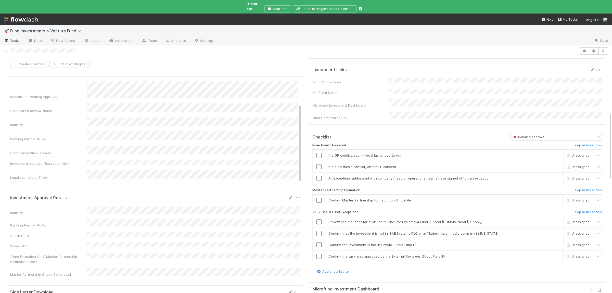
scroll to position [0, 0]
click at [267, 81] on button "Save" at bounding box center [270, 85] width 15 height 9
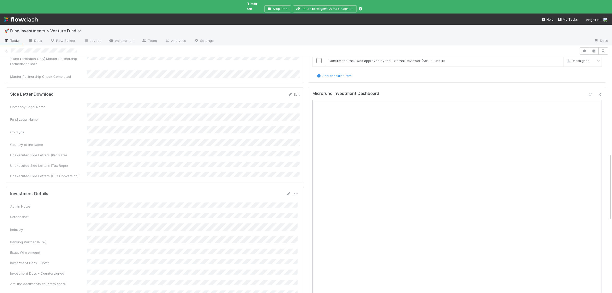
scroll to position [398, 0]
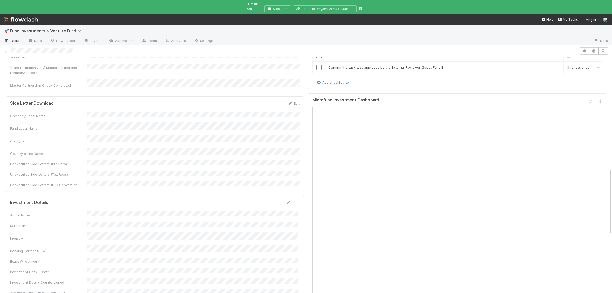
scroll to position [398, 0]
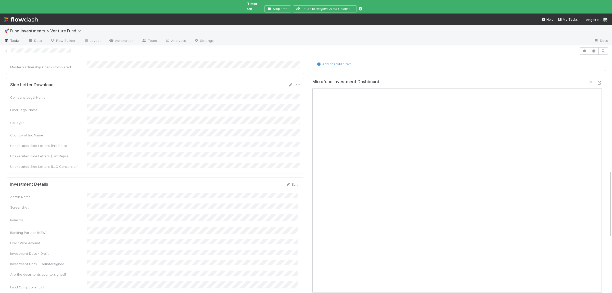
scroll to position [398, 0]
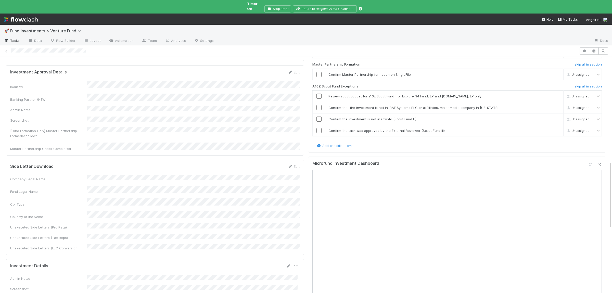
scroll to position [373, 0]
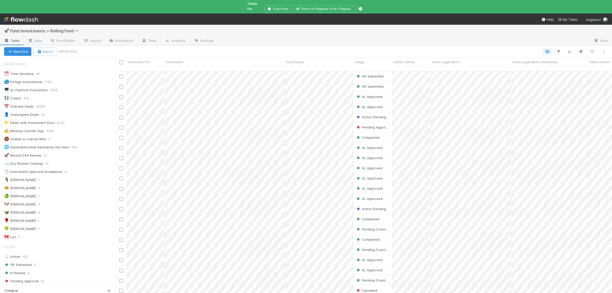
scroll to position [231, 496]
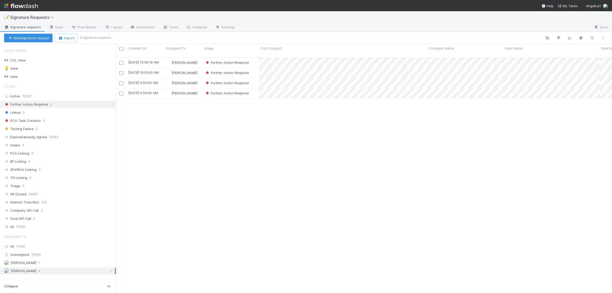
scroll to position [240, 496]
click at [326, 176] on div "9/3/25, 10:56:16 AM Susan Tang Further Action Required 0 0 0 0 9/3/25, 11:00:17…" at bounding box center [364, 178] width 496 height 240
click at [223, 182] on div "9/3/25, 10:56:16 AM Susan Tang Further Action Required 0 0 0 0 9/3/25, 11:00:17…" at bounding box center [364, 178] width 496 height 240
click at [256, 88] on div "Further Action Required" at bounding box center [231, 93] width 56 height 10
click at [252, 79] on div "Further Action Required" at bounding box center [231, 83] width 56 height 10
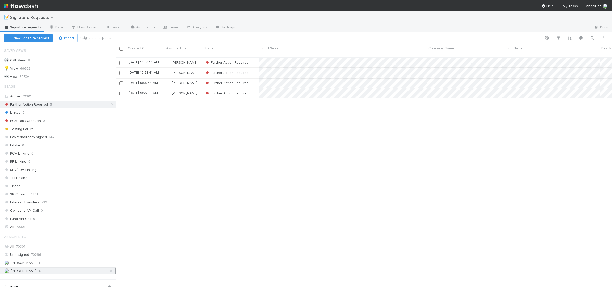
click at [255, 70] on div "Further Action Required" at bounding box center [231, 73] width 56 height 10
click at [257, 60] on div "Further Action Required" at bounding box center [231, 63] width 56 height 10
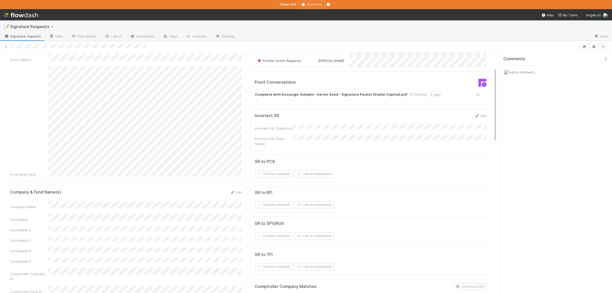
scroll to position [50, 0]
click at [322, 232] on button "Link an existing task" at bounding box center [314, 235] width 40 height 7
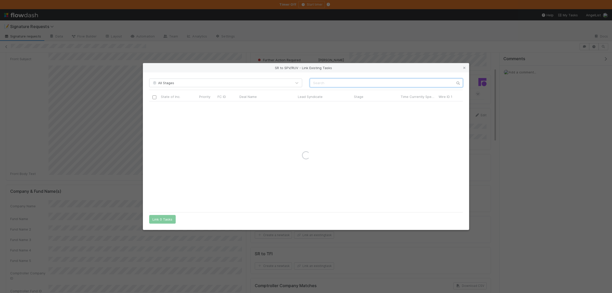
click at [349, 81] on input "text" at bounding box center [386, 83] width 153 height 9
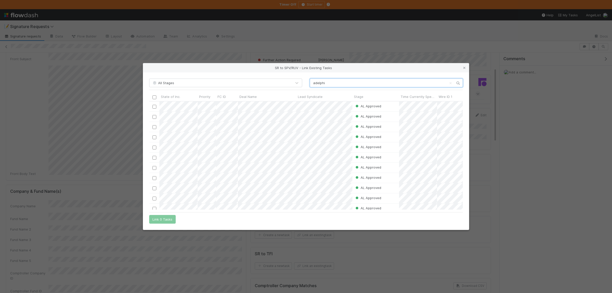
type input "adelphi"
click at [154, 107] on input "checkbox" at bounding box center [155, 107] width 4 height 4
click at [168, 217] on button "Link 1 Task" at bounding box center [161, 219] width 24 height 9
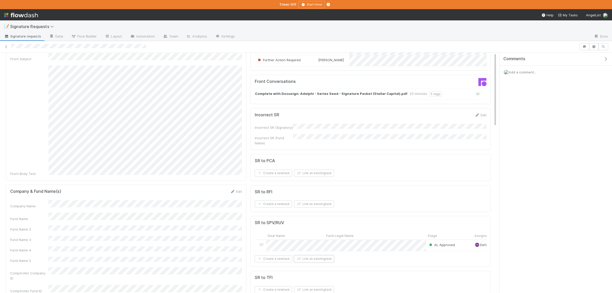
scroll to position [0, 0]
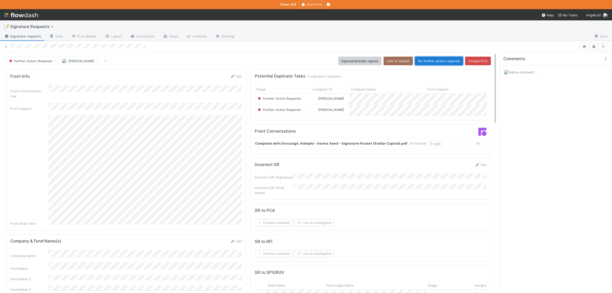
click at [436, 62] on button "No further action required" at bounding box center [439, 61] width 48 height 9
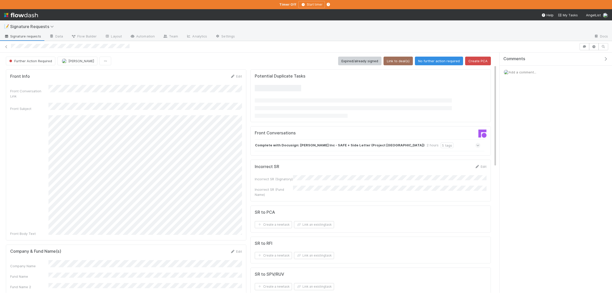
scroll to position [50, 0]
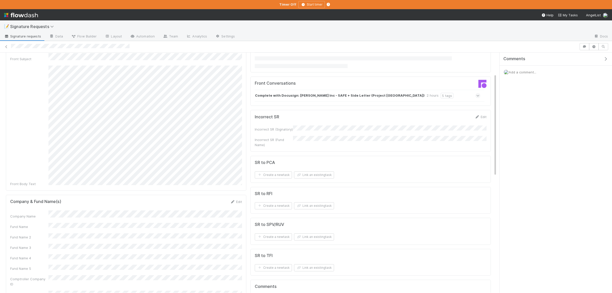
click at [324, 259] on div "SR to TFI" at bounding box center [371, 255] width 232 height 5
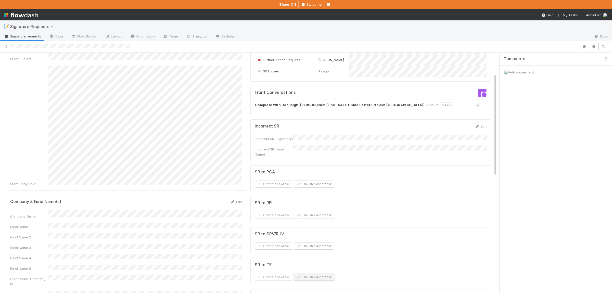
click at [326, 276] on button "Link an existing task" at bounding box center [314, 277] width 40 height 7
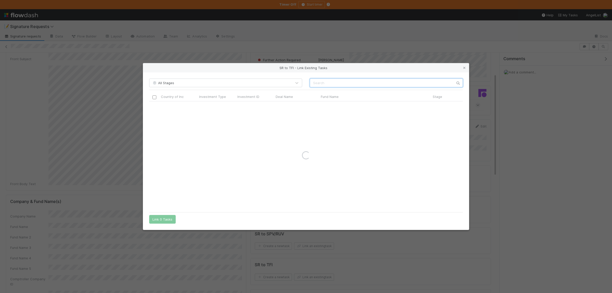
click at [359, 85] on input "text" at bounding box center [386, 83] width 153 height 9
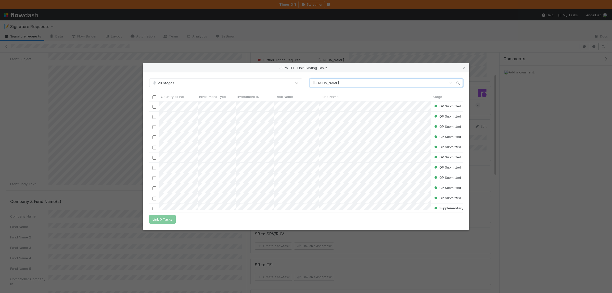
type input "[PERSON_NAME]"
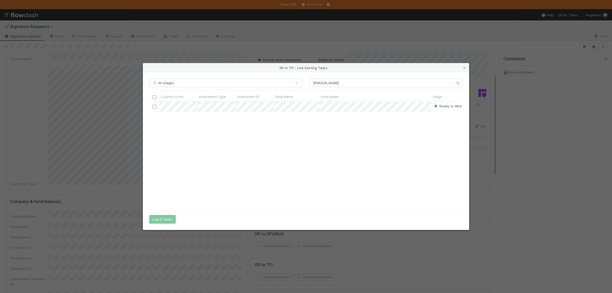
click at [154, 107] on input "checkbox" at bounding box center [155, 107] width 4 height 4
click at [166, 216] on button "Link 1 Task" at bounding box center [161, 219] width 24 height 9
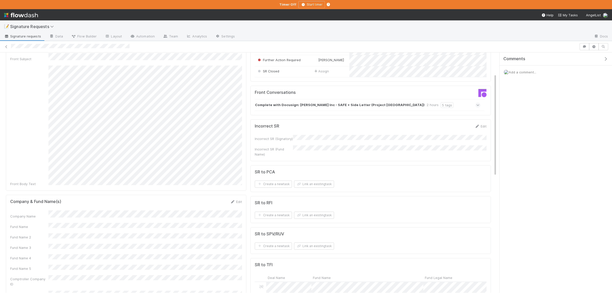
scroll to position [0, 0]
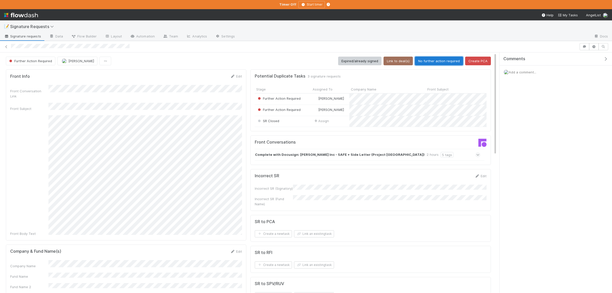
click at [440, 64] on button "No further action required" at bounding box center [439, 61] width 48 height 9
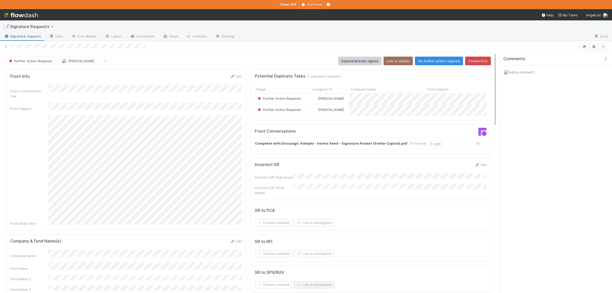
click at [319, 281] on button "Link an existing task" at bounding box center [314, 284] width 40 height 7
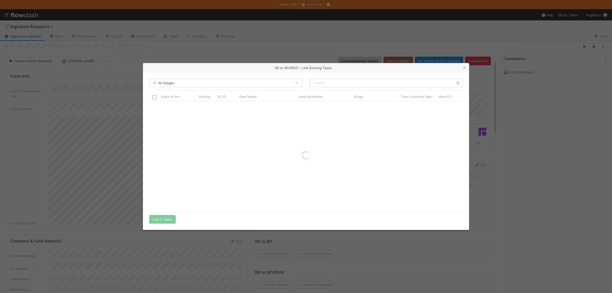
scroll to position [25, 0]
click at [334, 78] on div "All Stages State of Inc. Priority FC ID Deal Name Lead Syndicate Stage Time Cur…" at bounding box center [306, 151] width 326 height 158
click at [334, 80] on input "text" at bounding box center [386, 83] width 153 height 9
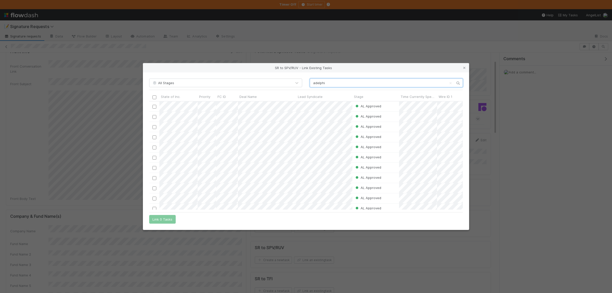
type input "adelphi"
click at [173, 220] on button "Link 1 Task" at bounding box center [161, 219] width 24 height 9
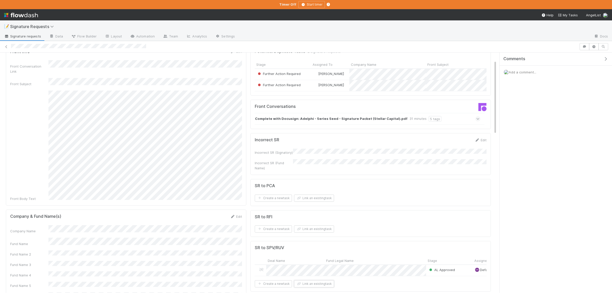
scroll to position [0, 0]
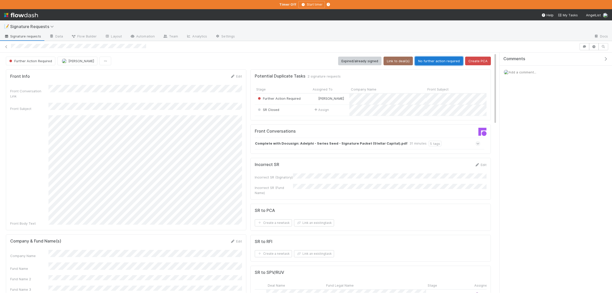
click at [435, 60] on button "No further action required" at bounding box center [439, 61] width 48 height 9
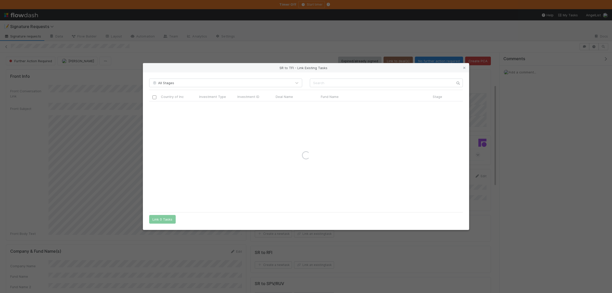
click at [333, 88] on div "All Stages Country of Inc Investment Type Investment ID Deal Name Fund Name Sta…" at bounding box center [306, 151] width 326 height 158
click at [335, 83] on input "text" at bounding box center [386, 83] width 153 height 9
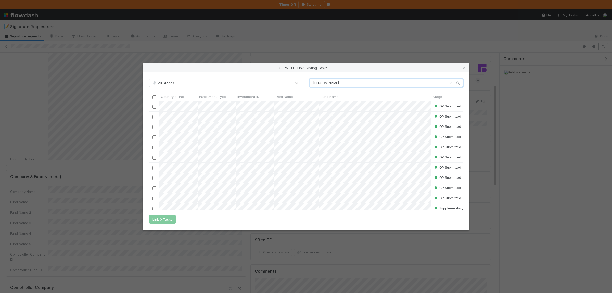
type input "[PERSON_NAME]"
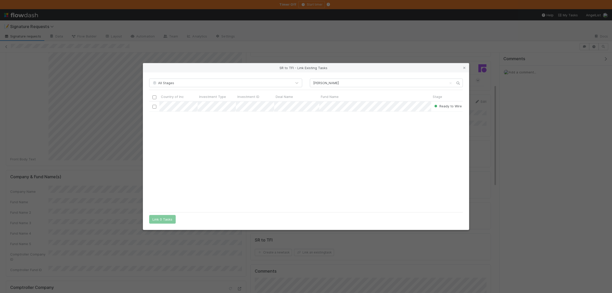
scroll to position [108, 313]
click at [155, 107] on input "checkbox" at bounding box center [155, 107] width 4 height 4
click at [169, 216] on button "Link 1 Task" at bounding box center [161, 219] width 24 height 9
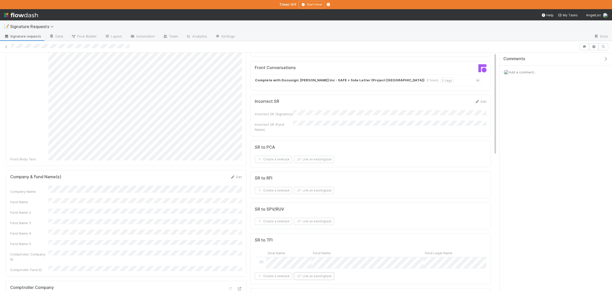
scroll to position [0, 0]
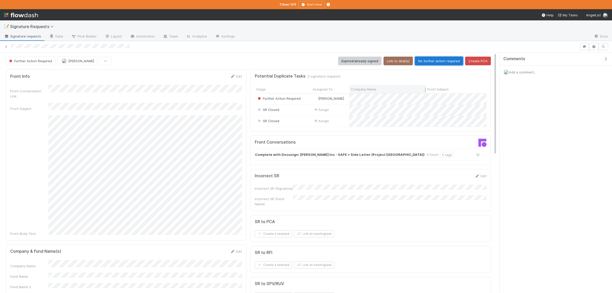
click at [447, 63] on button "No further action required" at bounding box center [439, 61] width 48 height 9
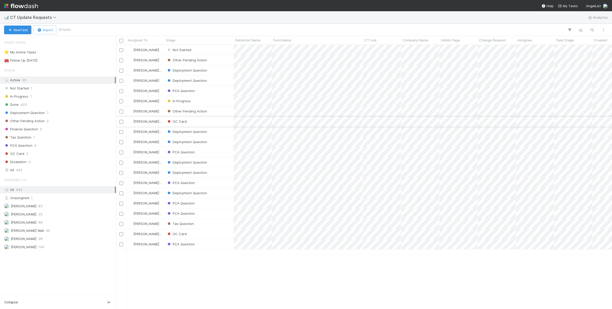
scroll to position [264, 496]
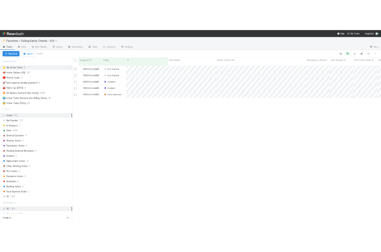
scroll to position [255, 496]
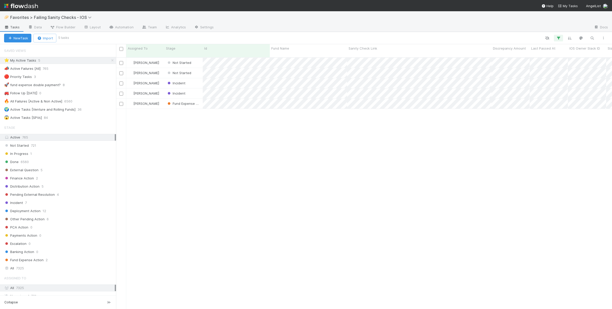
click at [181, 128] on div "Susan Tang Not Started 9/3/25, 8:21:14 AM 9/3/25, 8:21:15 AM 0 0 2 0 5 Susan Ta…" at bounding box center [364, 185] width 496 height 255
click at [185, 71] on span "Not Started" at bounding box center [179, 73] width 25 height 4
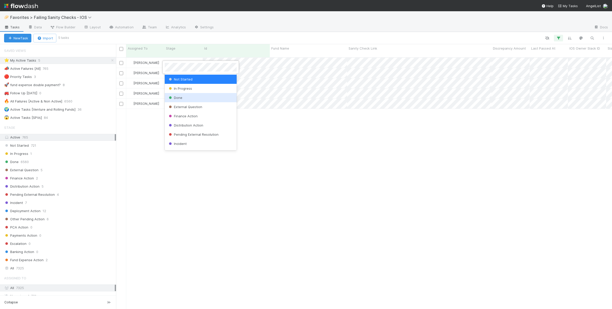
click at [190, 99] on div "Done" at bounding box center [201, 97] width 72 height 9
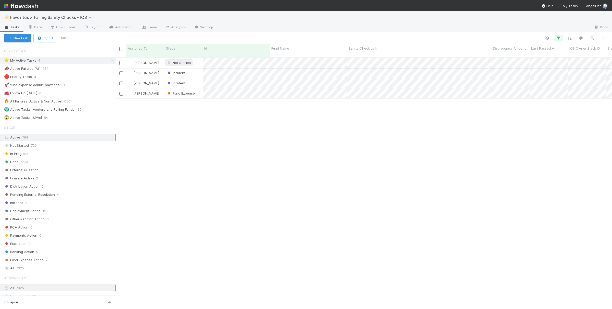
click at [182, 60] on span "Not Started" at bounding box center [179, 62] width 25 height 4
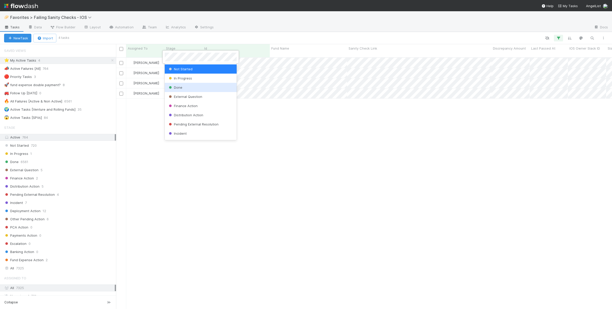
click at [185, 89] on div "Done" at bounding box center [201, 87] width 72 height 9
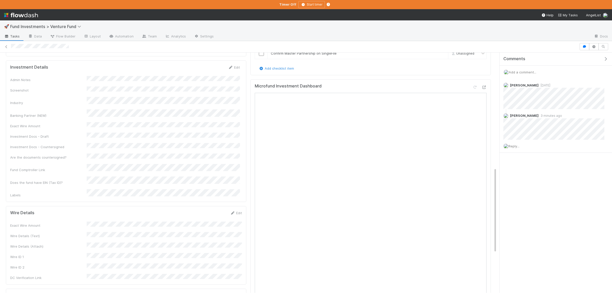
scroll to position [323, 0]
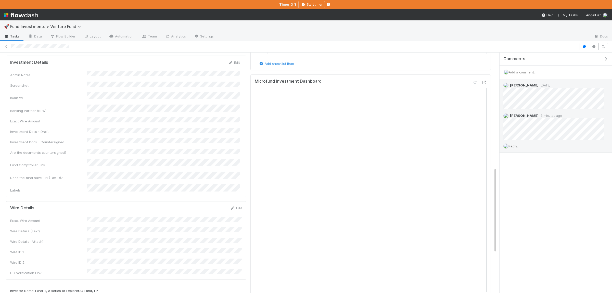
click at [515, 148] on span "Reply..." at bounding box center [514, 146] width 11 height 4
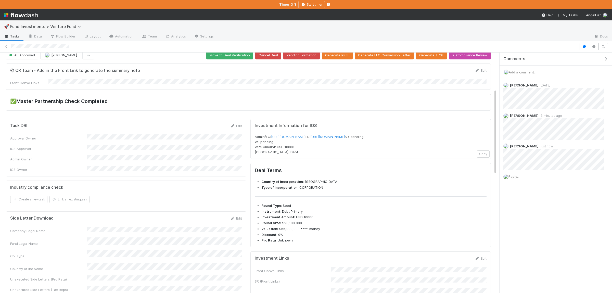
scroll to position [0, 0]
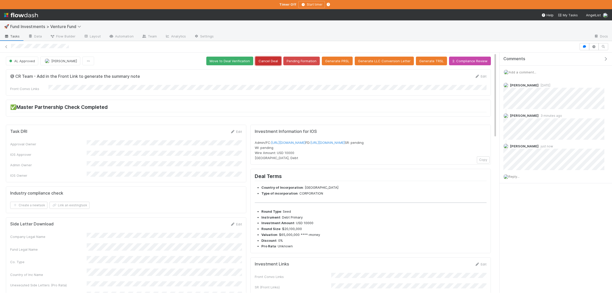
click at [281, 61] on button "Cancel Deal" at bounding box center [268, 61] width 26 height 9
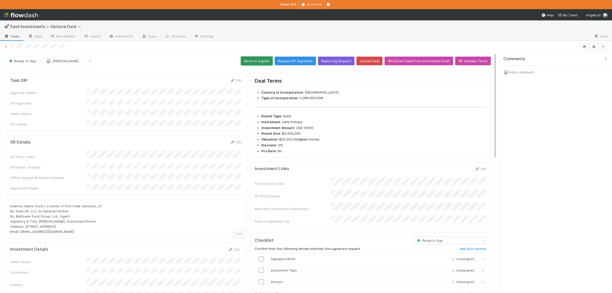
click at [263, 62] on button "Move to Signed" at bounding box center [257, 61] width 32 height 9
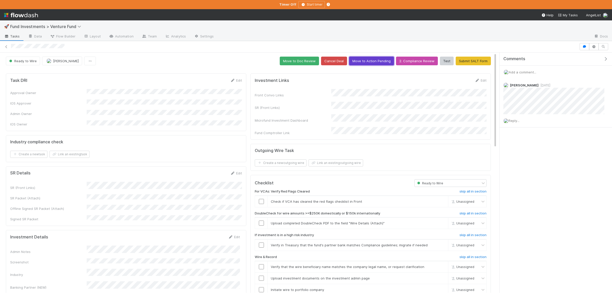
click at [369, 64] on button "Move to Action Pending" at bounding box center [371, 61] width 45 height 9
